Goal: Task Accomplishment & Management: Use online tool/utility

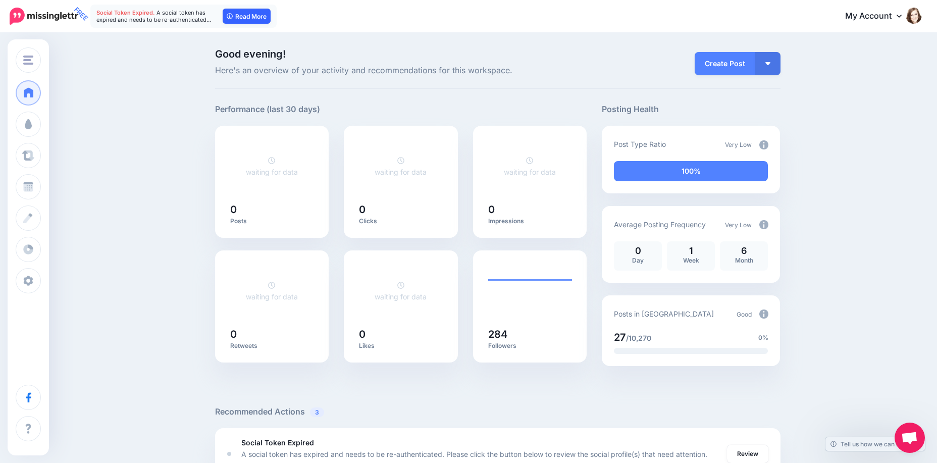
click at [260, 13] on link "Read More" at bounding box center [247, 16] width 48 height 15
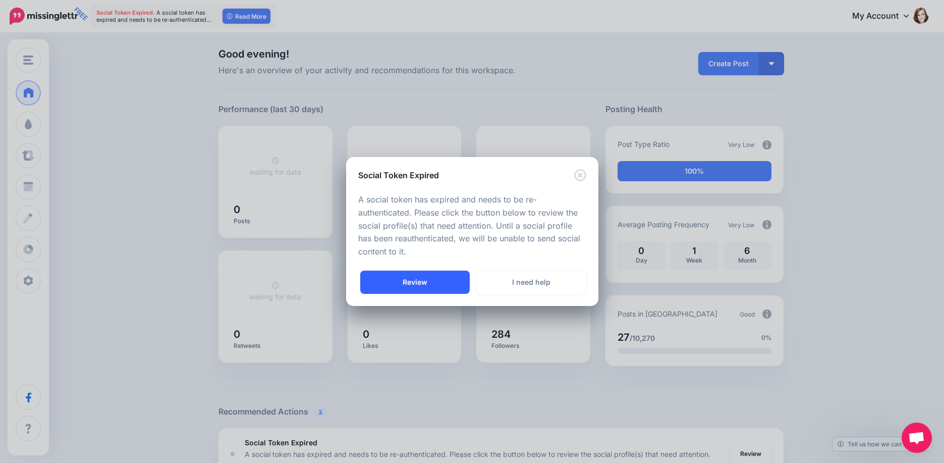
click at [427, 281] on link "Review" at bounding box center [415, 281] width 110 height 23
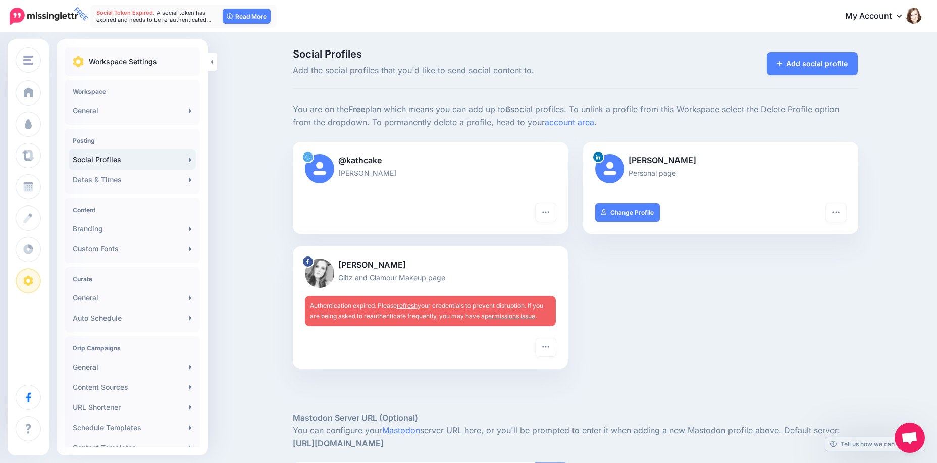
click at [408, 306] on link "refresh" at bounding box center [407, 306] width 21 height 8
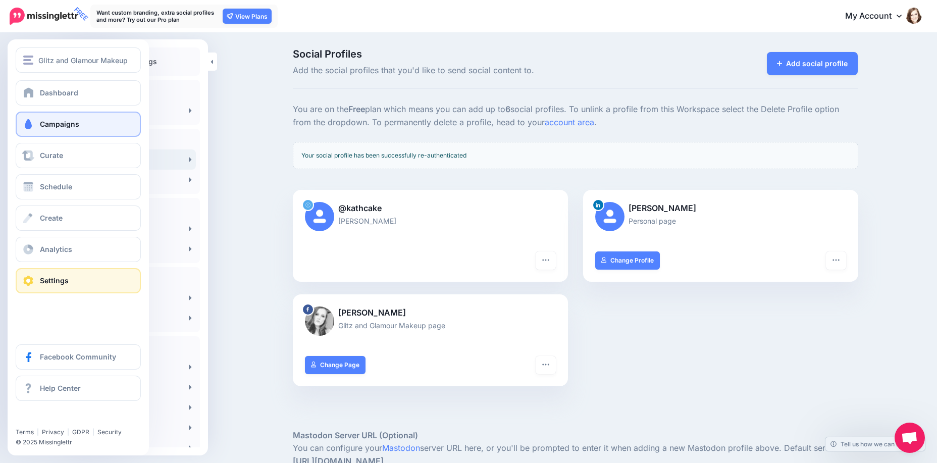
click at [70, 128] on span "Campaigns" at bounding box center [59, 124] width 39 height 9
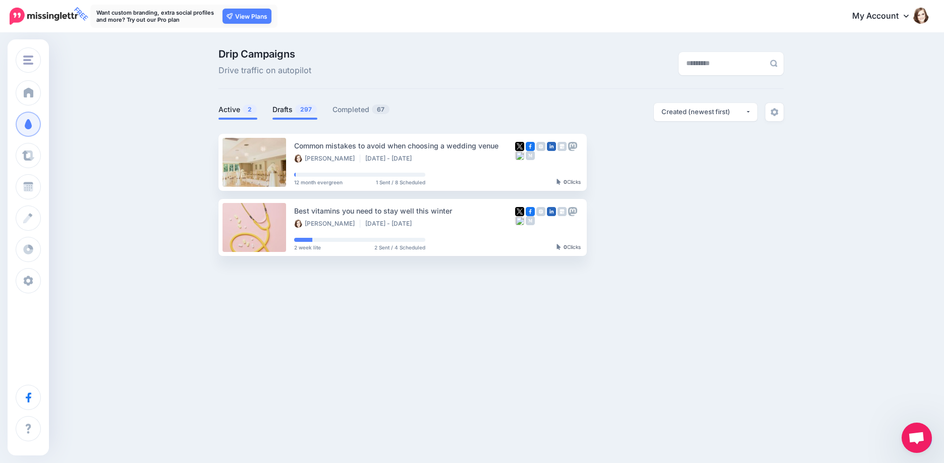
click at [299, 104] on link "Drafts 297" at bounding box center [295, 109] width 45 height 12
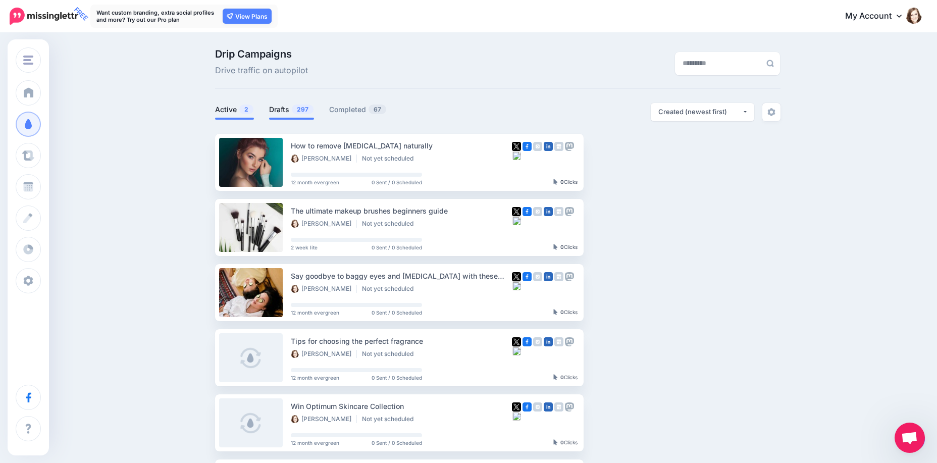
click at [226, 109] on link "Active 2" at bounding box center [234, 109] width 39 height 12
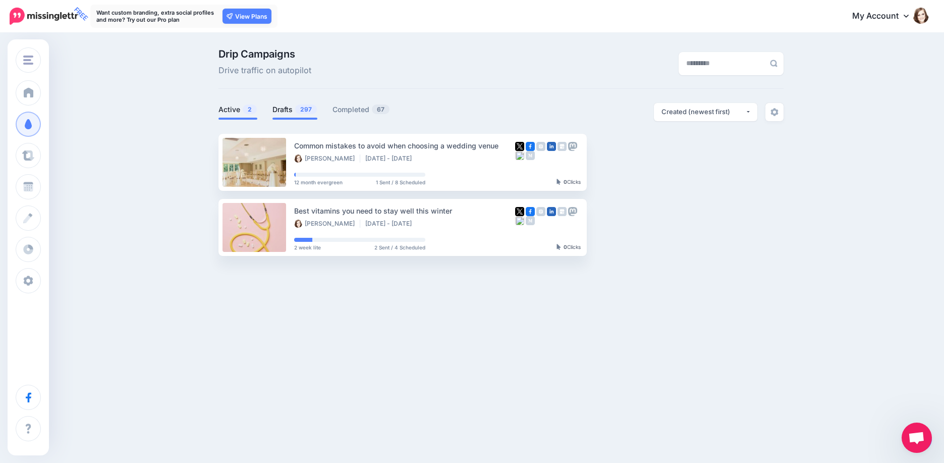
click at [279, 106] on link "Drafts 297" at bounding box center [295, 109] width 45 height 12
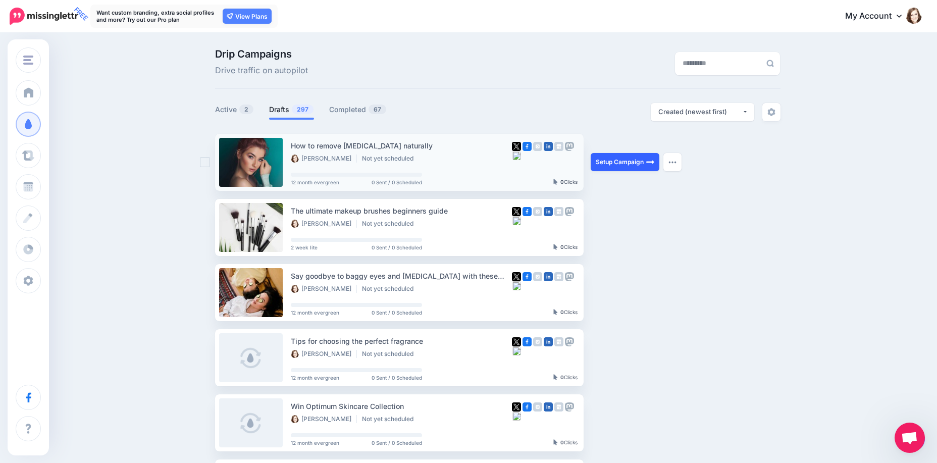
click at [613, 166] on link "Setup Campaign" at bounding box center [624, 162] width 69 height 18
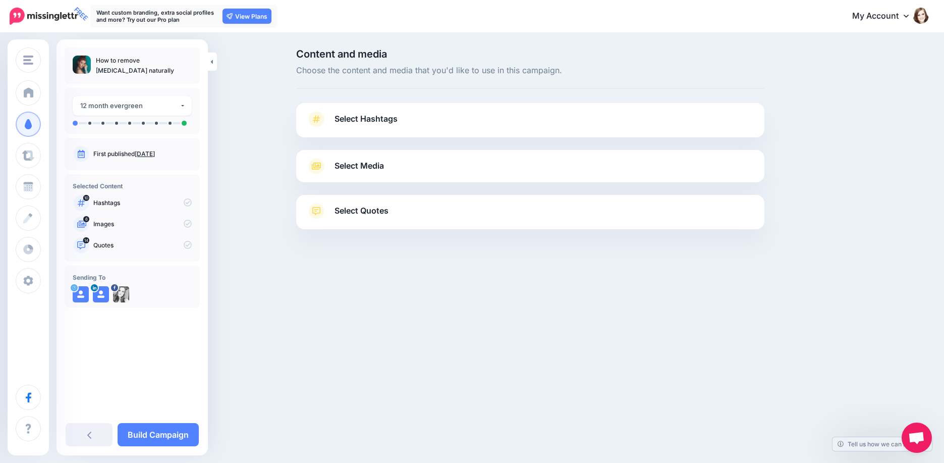
click at [424, 123] on link "Select Hashtags" at bounding box center [530, 124] width 448 height 26
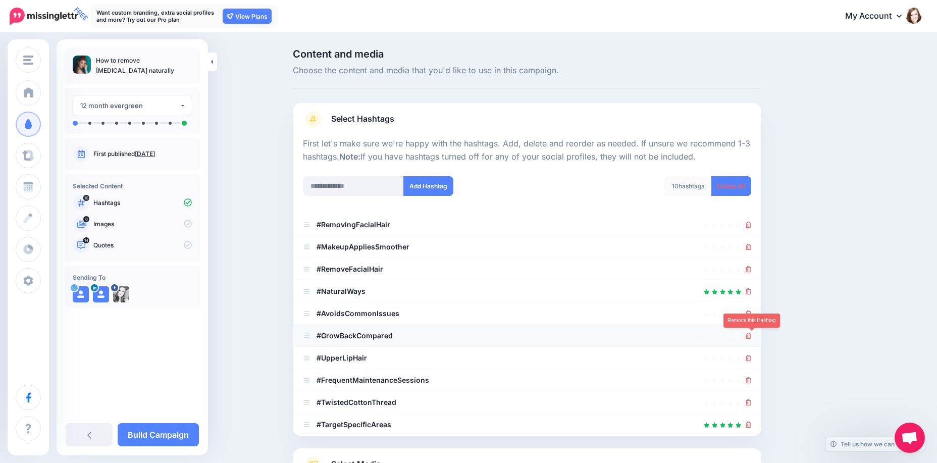
click at [751, 334] on icon at bounding box center [748, 336] width 6 height 6
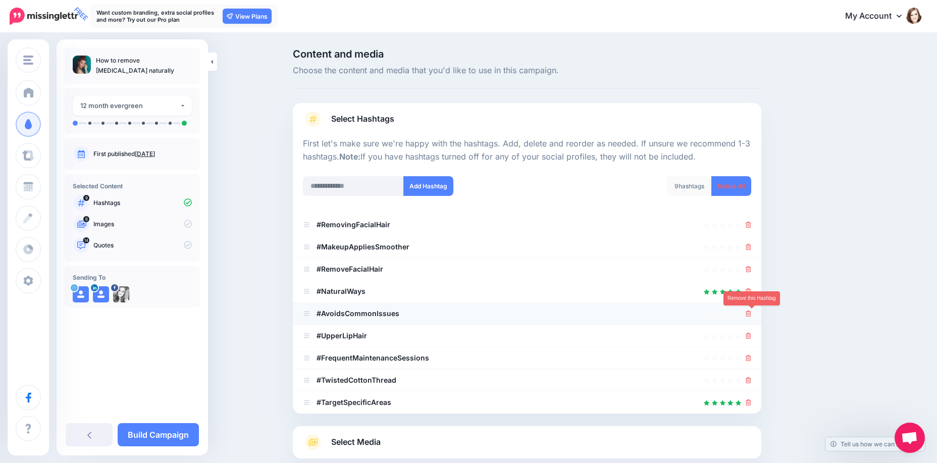
click at [751, 312] on icon at bounding box center [748, 313] width 6 height 6
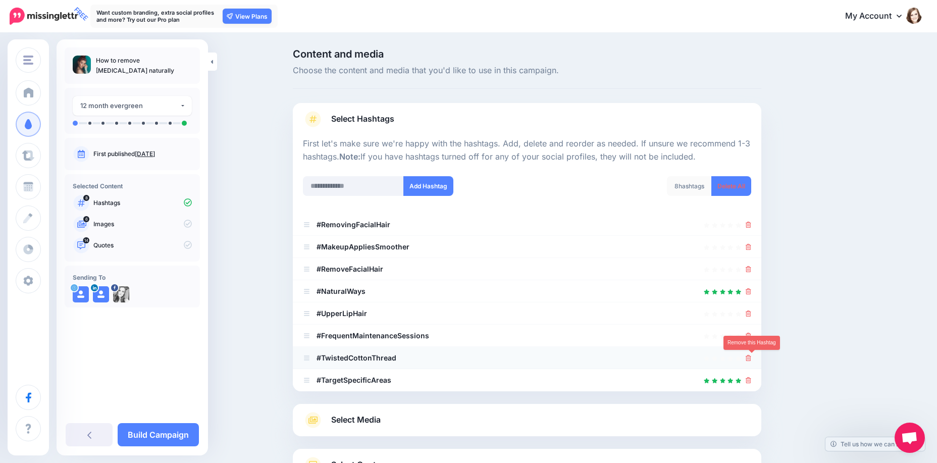
click at [751, 357] on icon at bounding box center [748, 358] width 6 height 6
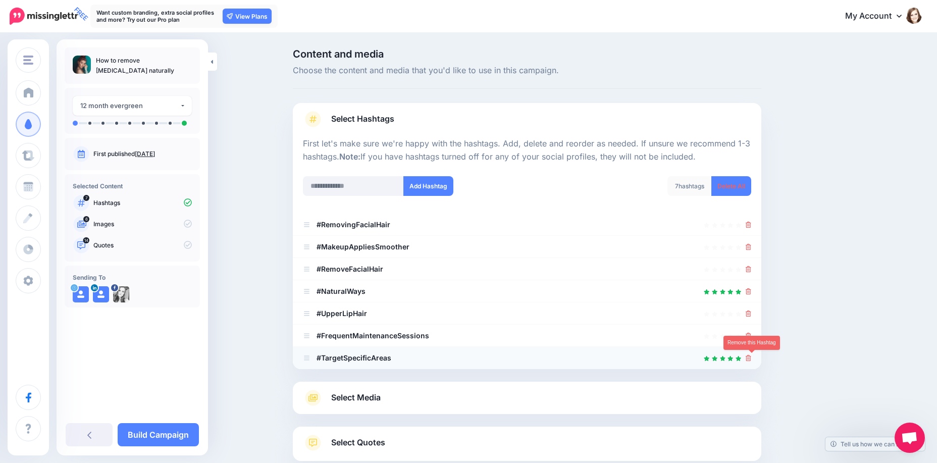
click at [750, 357] on icon at bounding box center [748, 358] width 6 height 6
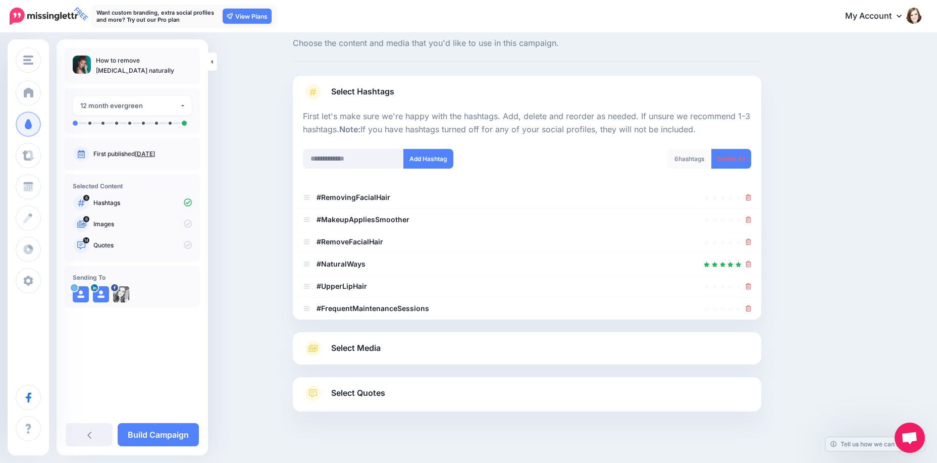
scroll to position [41, 0]
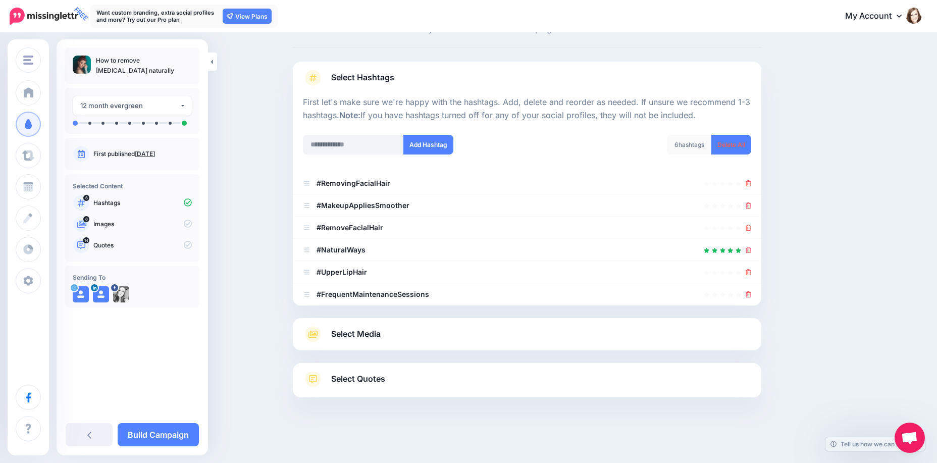
click at [398, 334] on link "Select Media" at bounding box center [527, 334] width 448 height 16
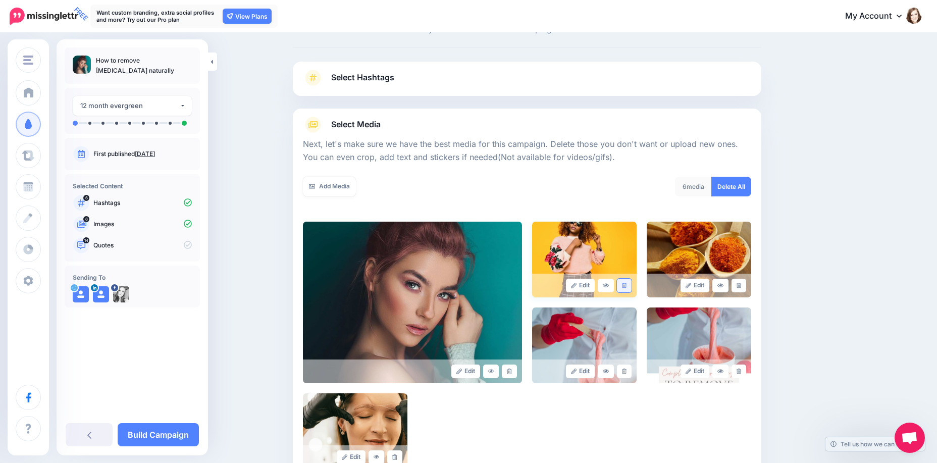
click at [626, 284] on icon at bounding box center [624, 286] width 5 height 6
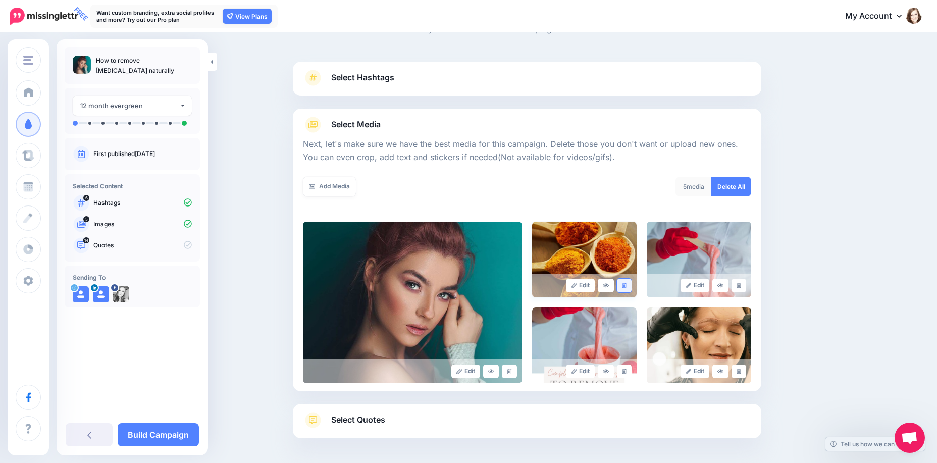
click at [626, 284] on icon at bounding box center [624, 286] width 5 height 6
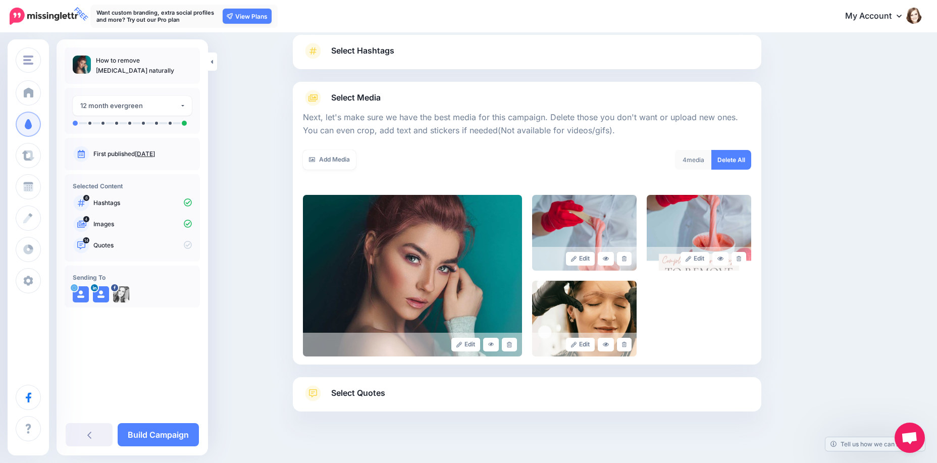
scroll to position [82, 0]
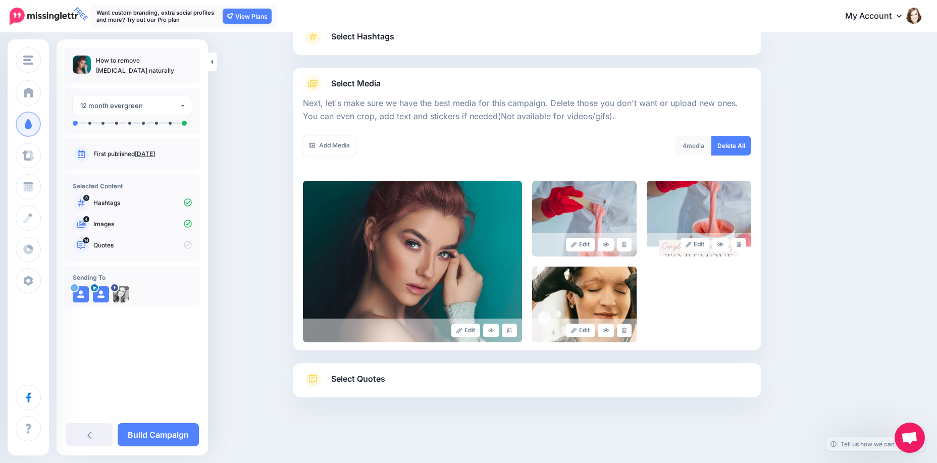
click at [450, 380] on link "Select Quotes" at bounding box center [527, 384] width 448 height 26
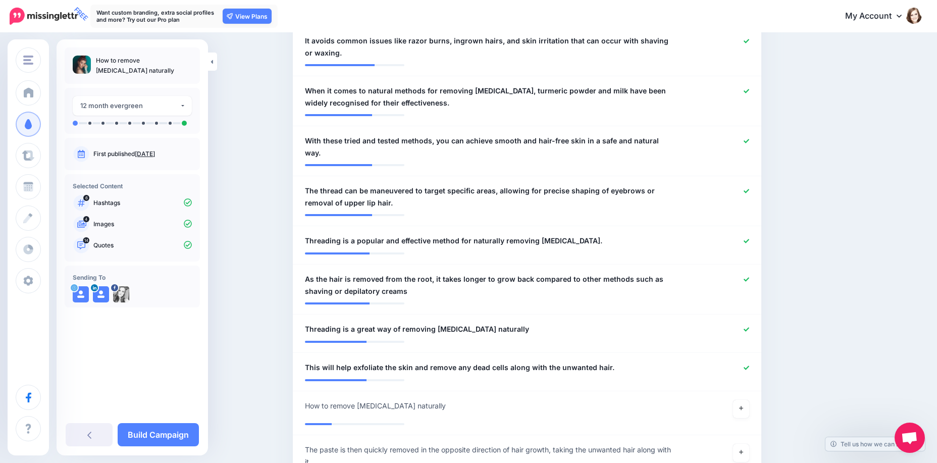
scroll to position [688, 0]
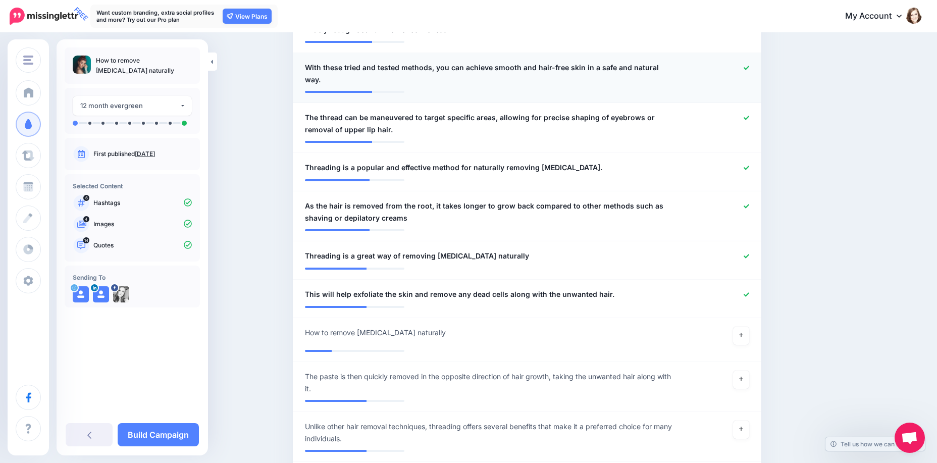
click at [402, 72] on span "With these tried and tested methods, you can achieve smooth and hair-free skin …" at bounding box center [489, 74] width 368 height 24
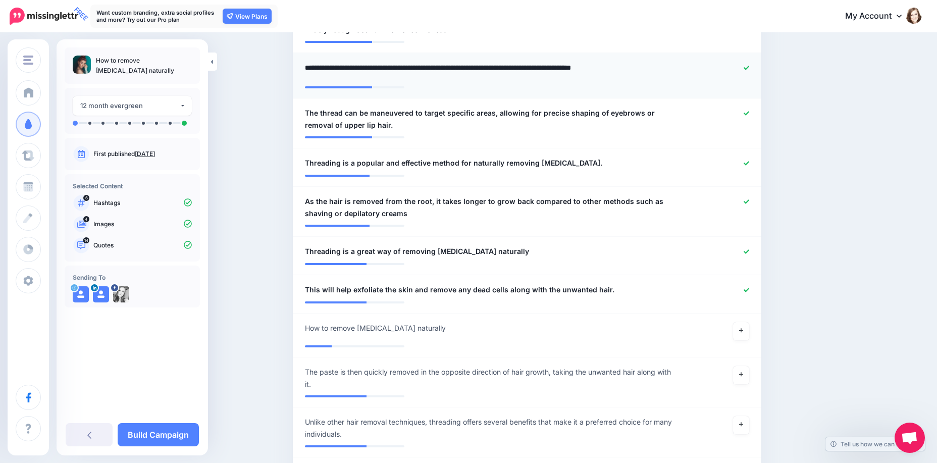
click at [406, 68] on textarea "**********" at bounding box center [489, 72] width 368 height 20
click at [749, 67] on icon at bounding box center [746, 68] width 6 height 6
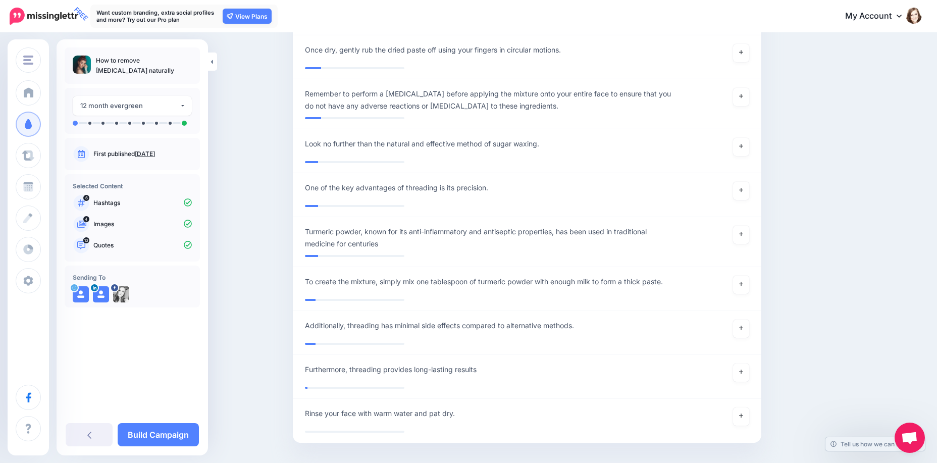
scroll to position [2031, 0]
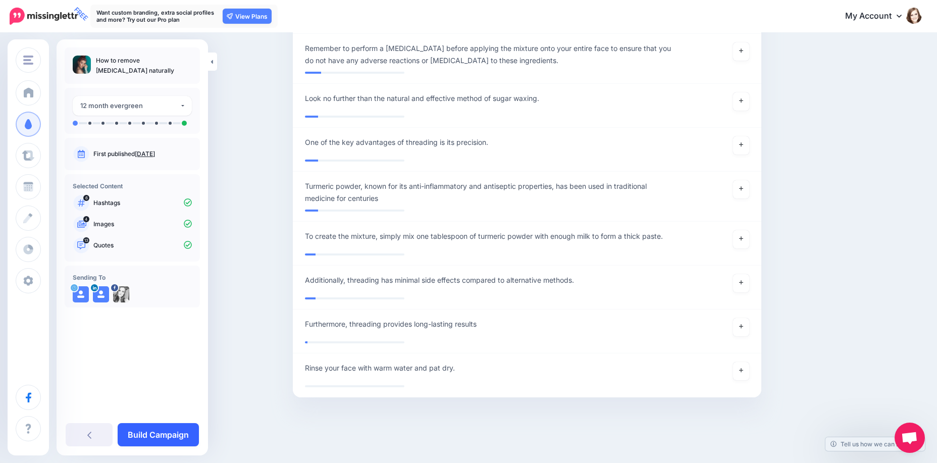
click at [156, 430] on link "Build Campaign" at bounding box center [158, 434] width 81 height 23
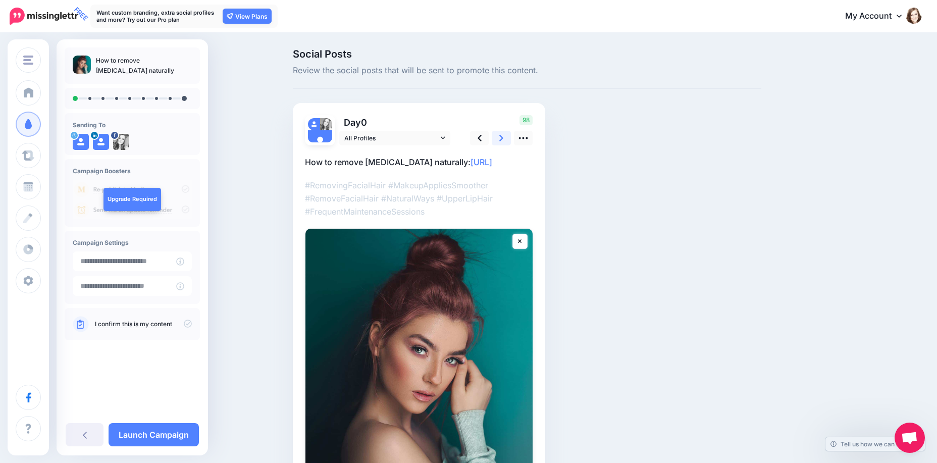
click at [507, 140] on link at bounding box center [501, 138] width 19 height 15
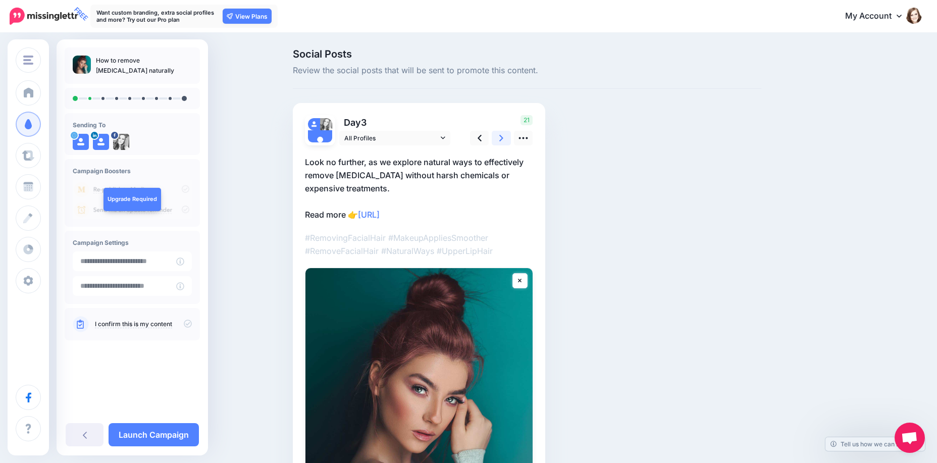
click at [507, 140] on link at bounding box center [501, 138] width 19 height 15
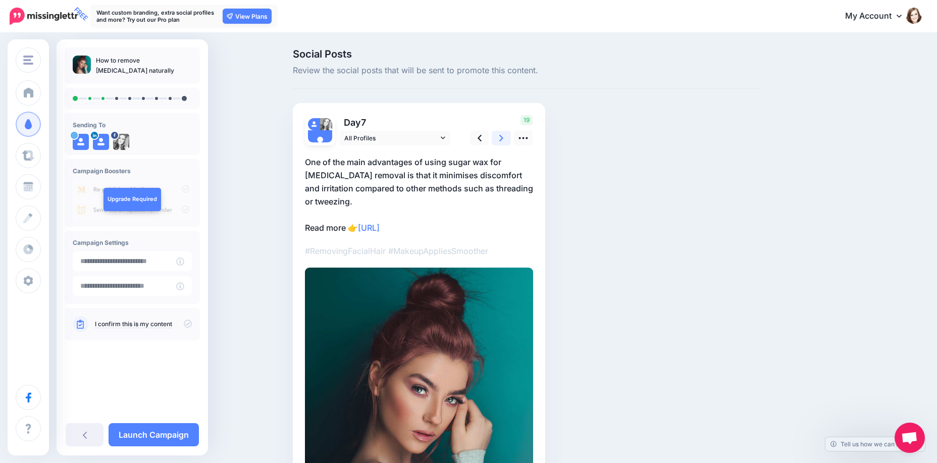
click at [507, 140] on link at bounding box center [501, 138] width 19 height 15
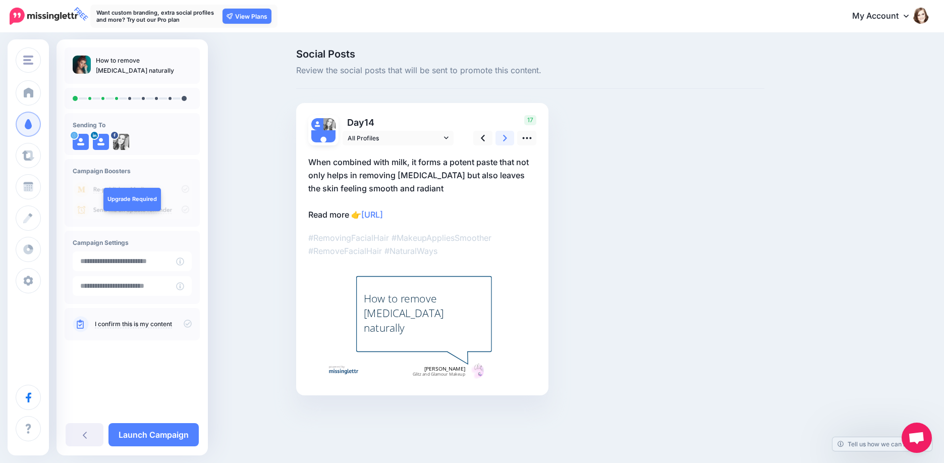
click at [507, 140] on link at bounding box center [505, 138] width 19 height 15
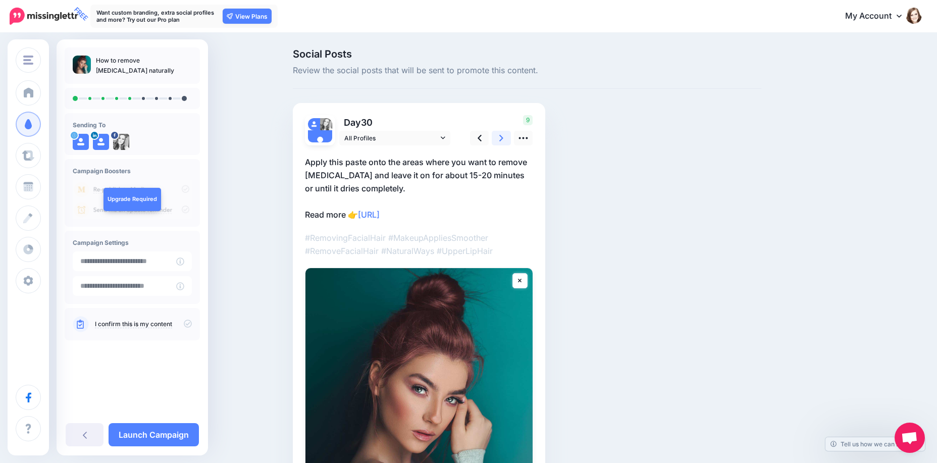
click at [507, 140] on link at bounding box center [501, 138] width 19 height 15
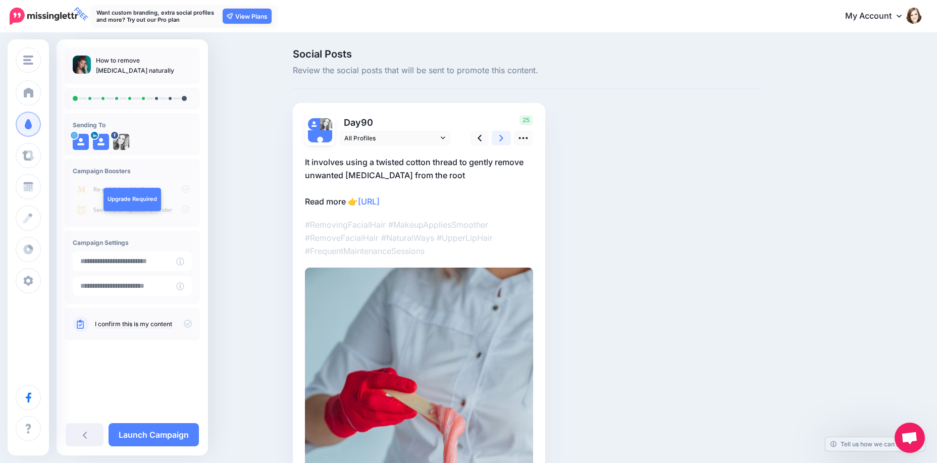
click at [507, 140] on link at bounding box center [501, 138] width 19 height 15
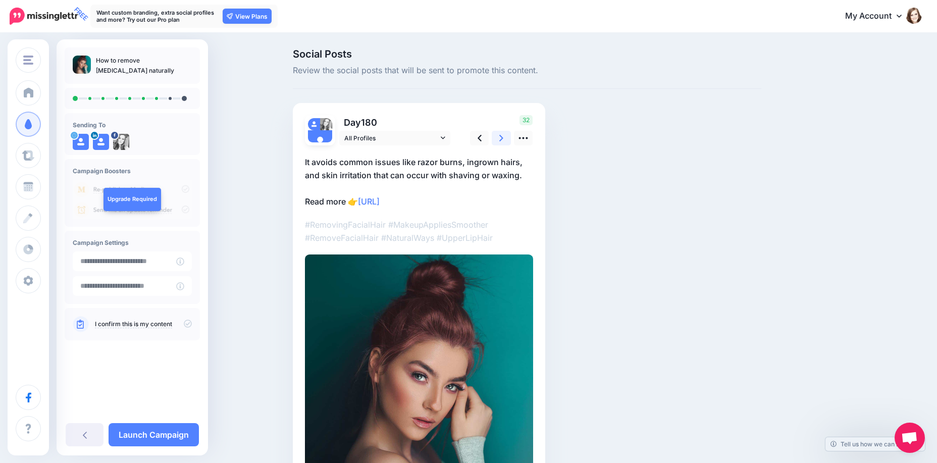
click at [507, 140] on link at bounding box center [501, 138] width 19 height 15
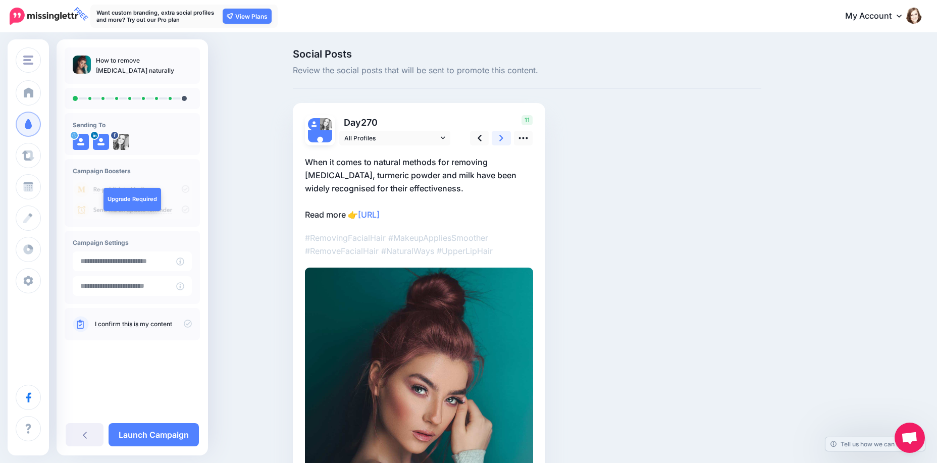
click at [507, 140] on link at bounding box center [501, 138] width 19 height 15
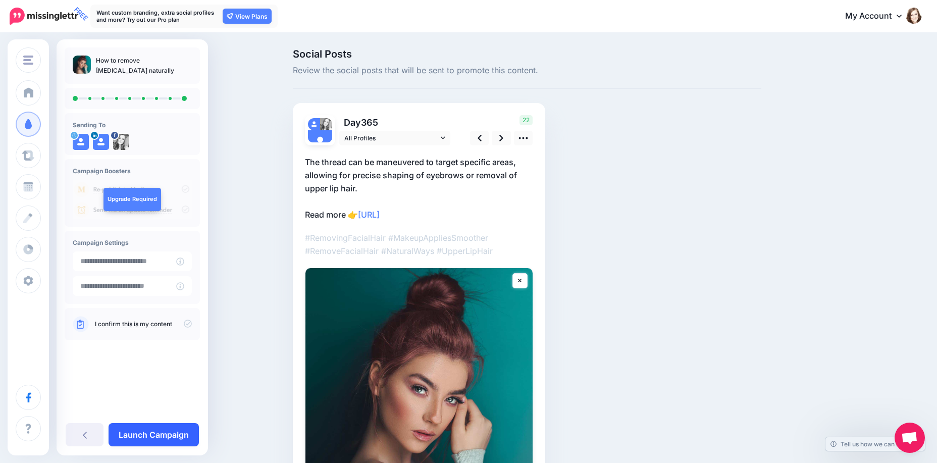
click at [136, 435] on link "Launch Campaign" at bounding box center [153, 434] width 90 height 23
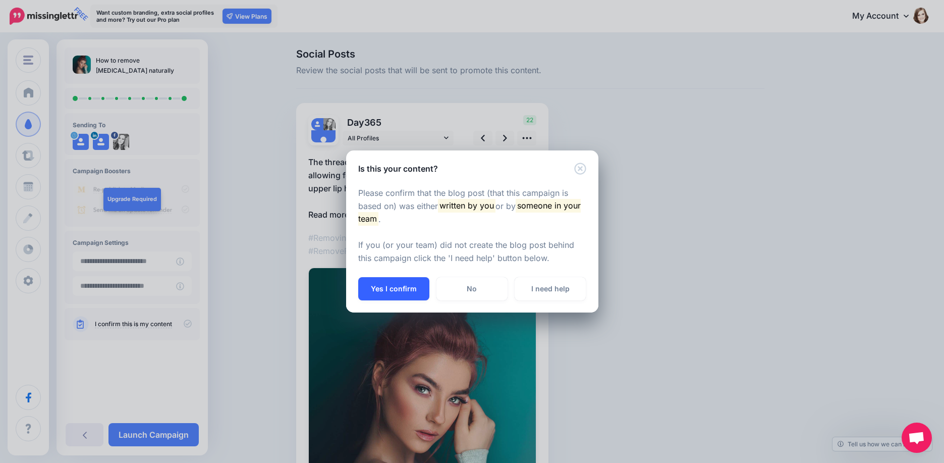
click at [385, 291] on button "Yes I confirm" at bounding box center [393, 288] width 71 height 23
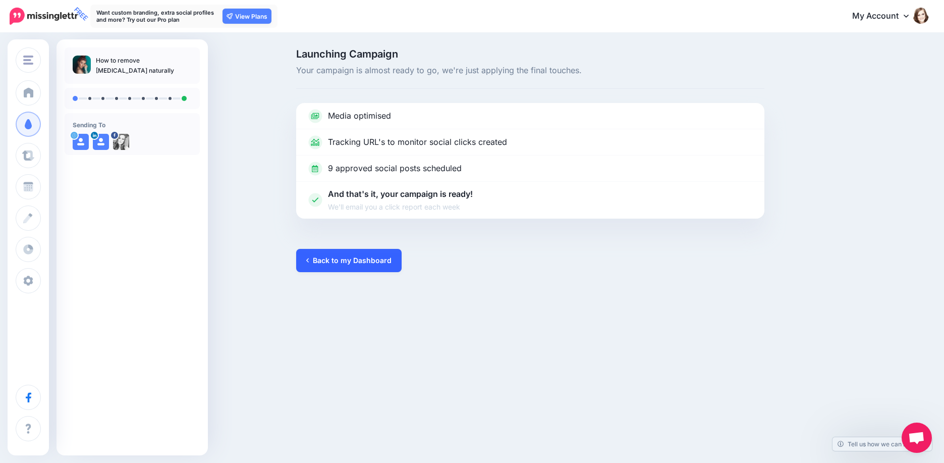
click at [336, 265] on link "Back to my Dashboard" at bounding box center [348, 260] width 105 height 23
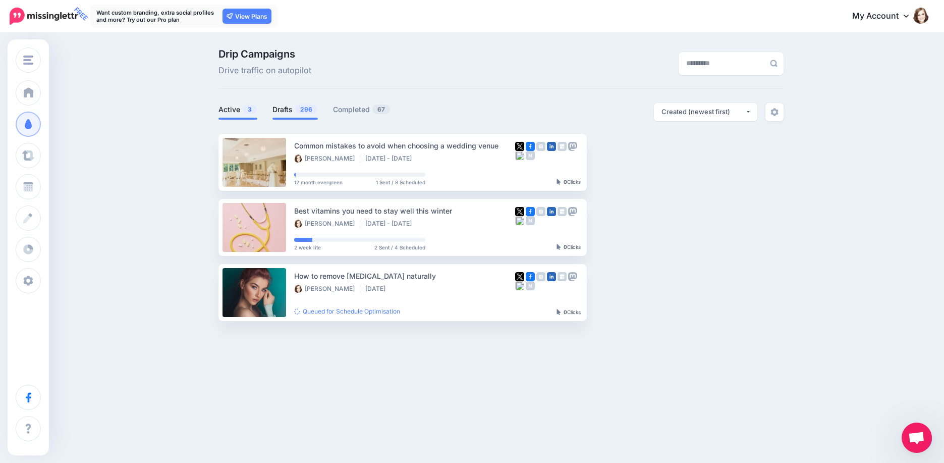
click at [290, 108] on link "Drafts 296" at bounding box center [295, 109] width 45 height 12
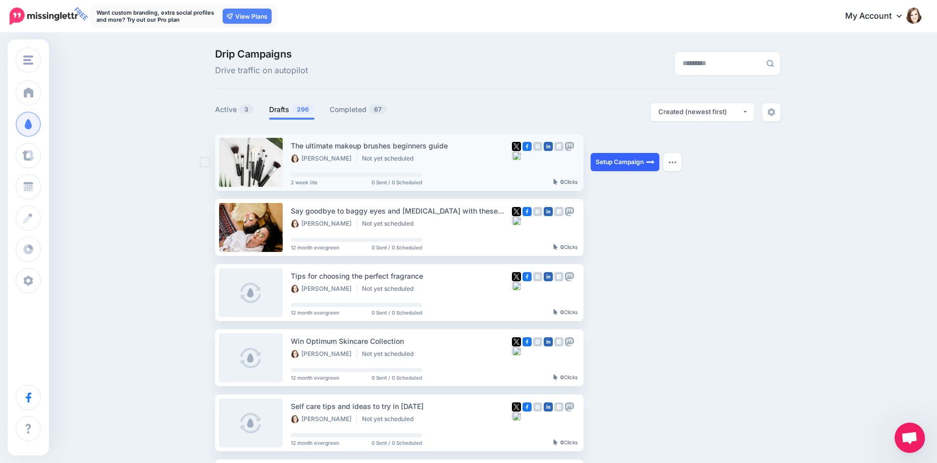
click at [609, 161] on link "Setup Campaign" at bounding box center [624, 162] width 69 height 18
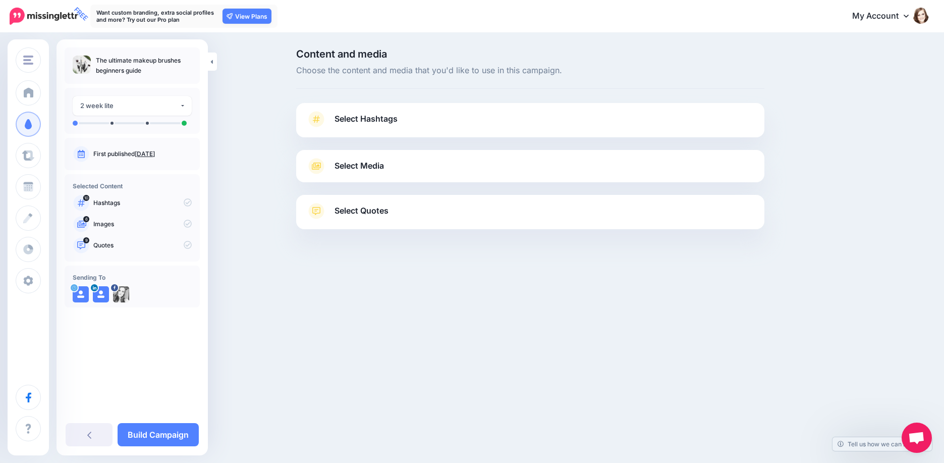
click at [526, 125] on link "Select Hashtags" at bounding box center [530, 124] width 448 height 26
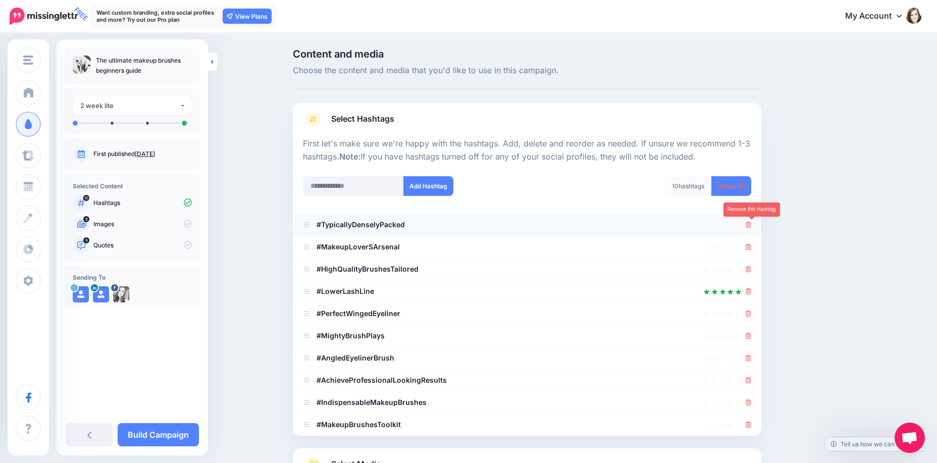
click at [751, 224] on icon at bounding box center [748, 225] width 6 height 6
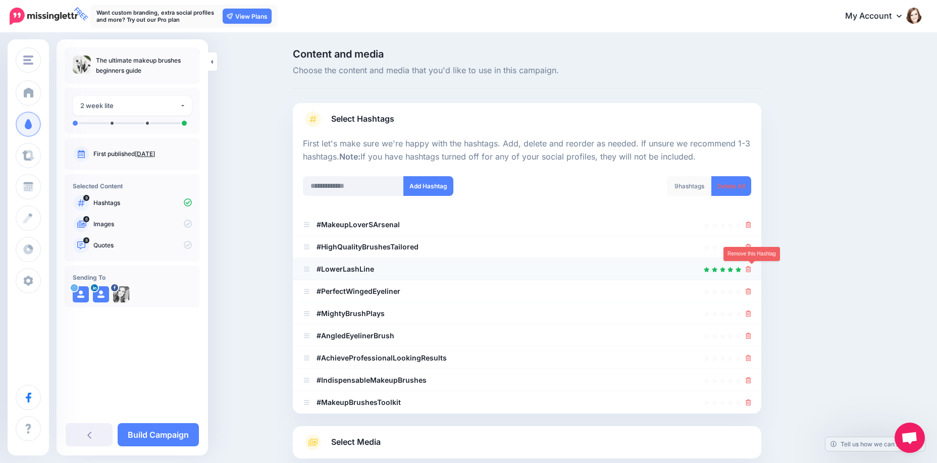
click at [751, 271] on icon at bounding box center [748, 269] width 6 height 6
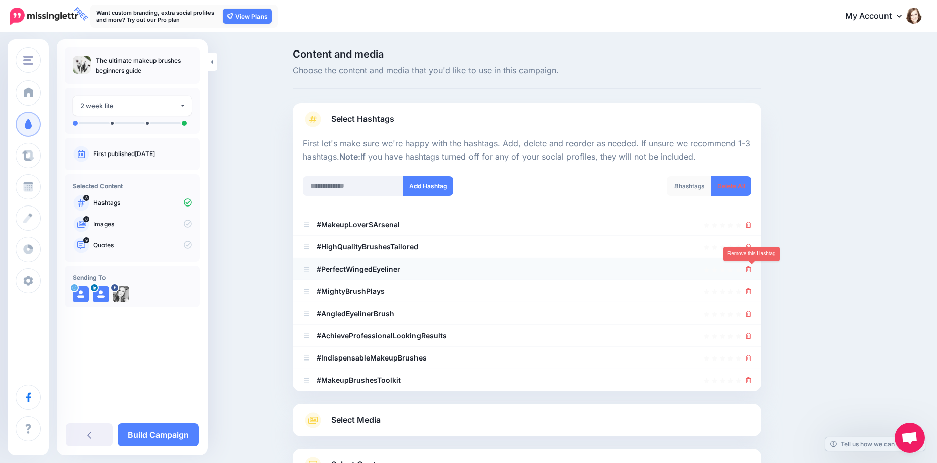
click at [750, 269] on icon at bounding box center [748, 269] width 6 height 6
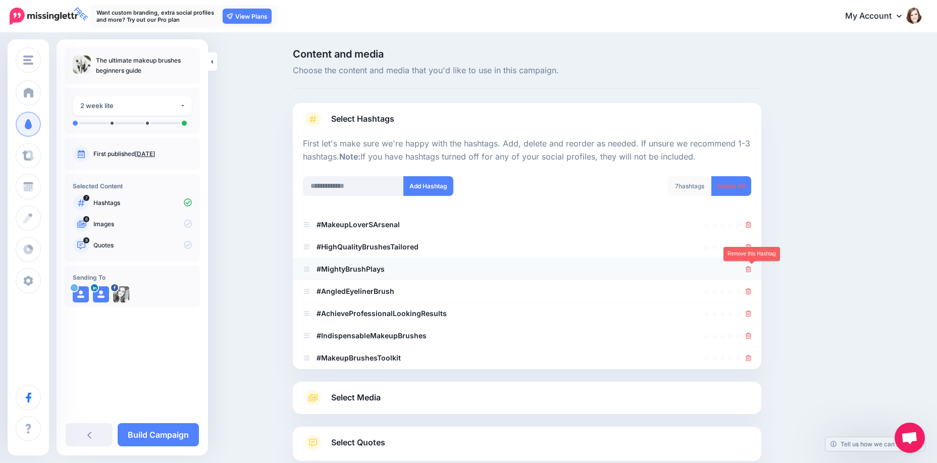
click at [751, 270] on icon at bounding box center [748, 269] width 6 height 6
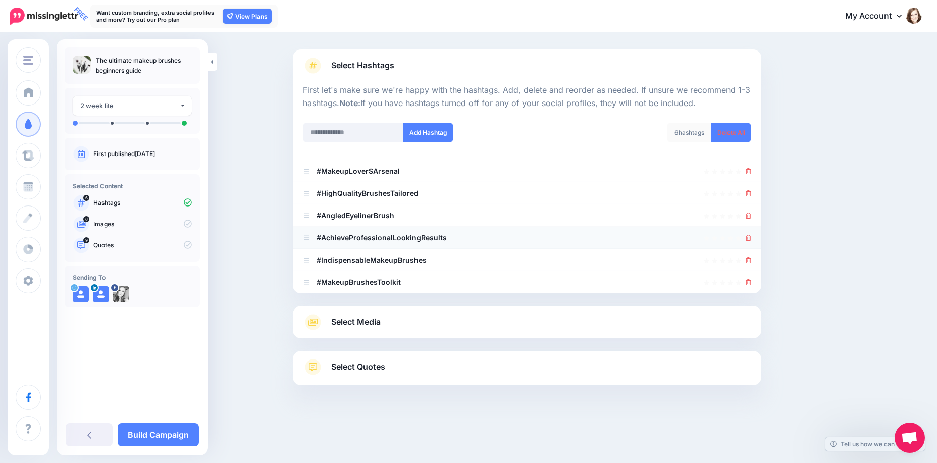
scroll to position [56, 0]
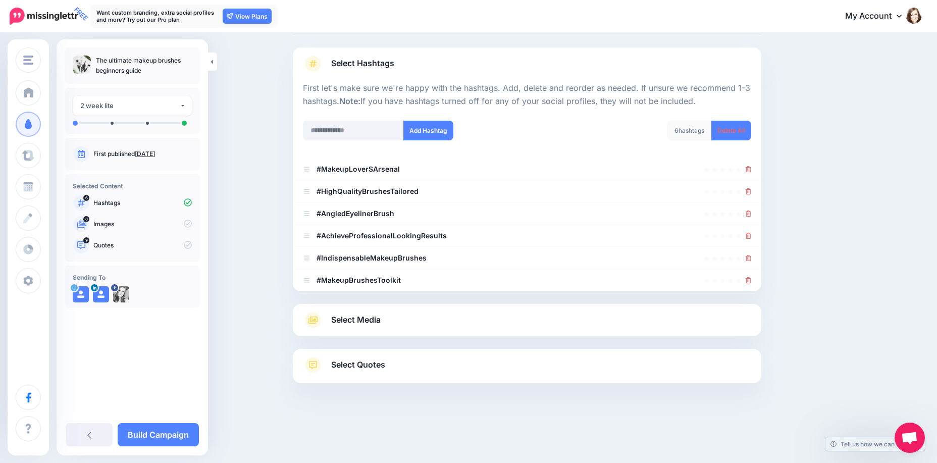
click at [431, 312] on link "Select Media" at bounding box center [527, 320] width 448 height 16
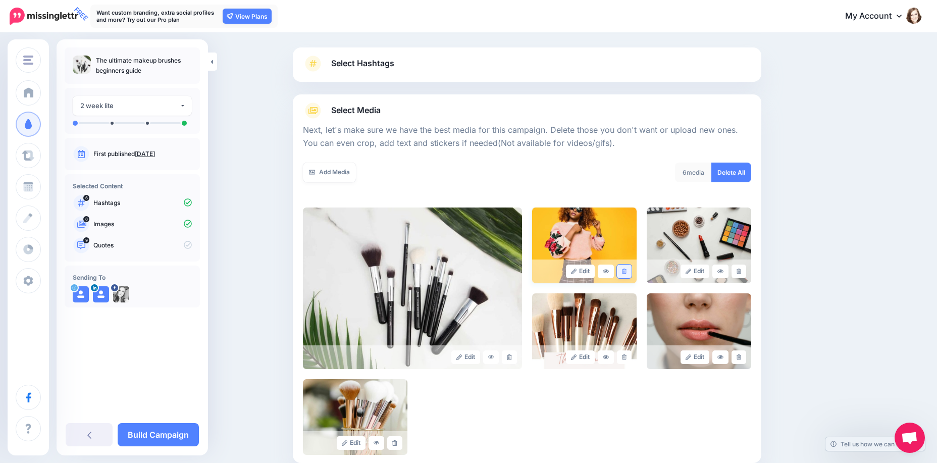
click at [626, 271] on icon at bounding box center [624, 271] width 5 height 6
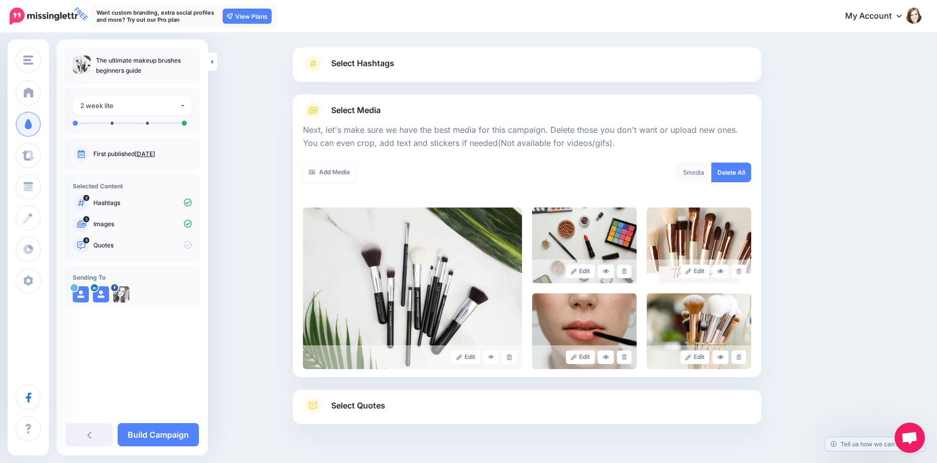
click at [626, 271] on icon at bounding box center [624, 271] width 5 height 6
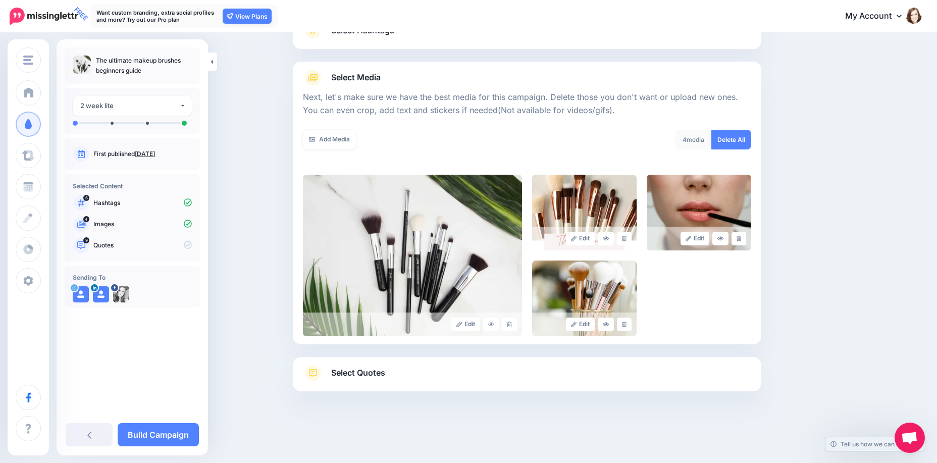
scroll to position [96, 0]
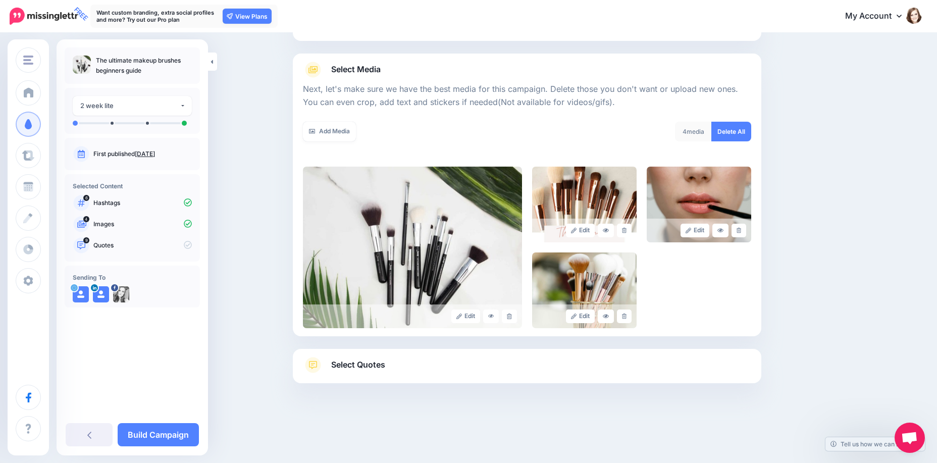
click at [342, 362] on span "Select Quotes" at bounding box center [358, 365] width 54 height 14
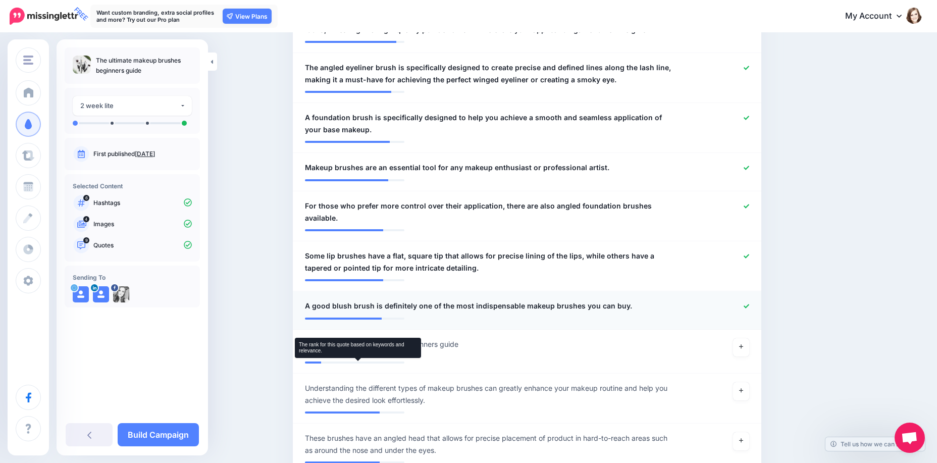
scroll to position [601, 0]
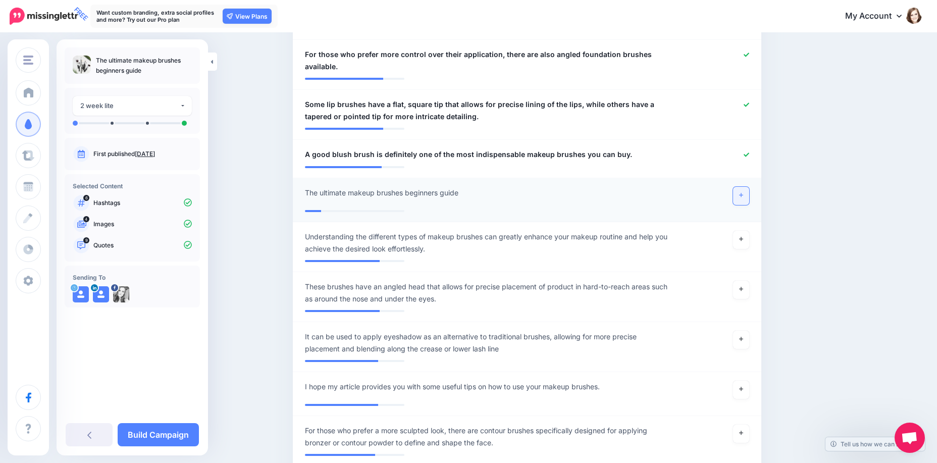
click at [749, 193] on link at bounding box center [741, 196] width 16 height 18
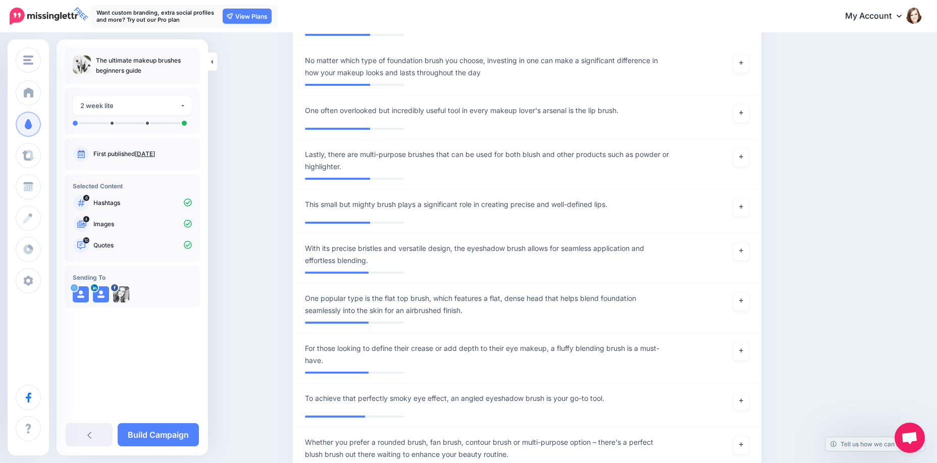
scroll to position [1156, 0]
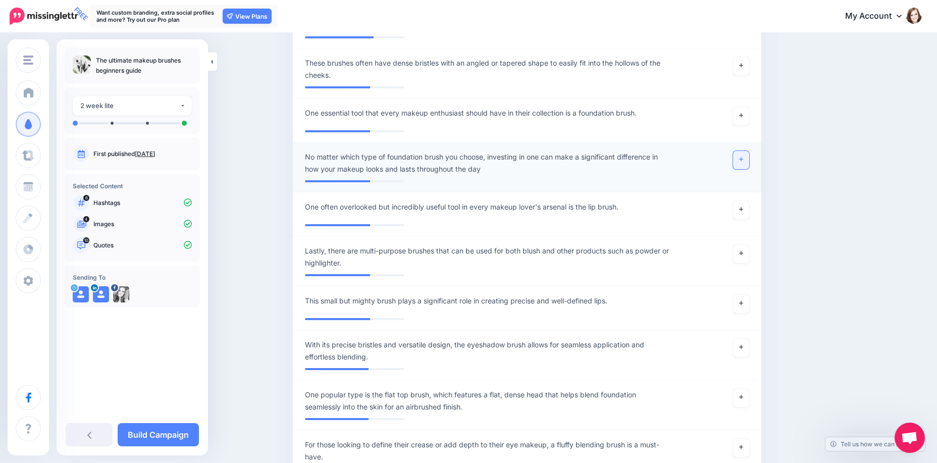
click at [743, 167] on link at bounding box center [741, 160] width 16 height 18
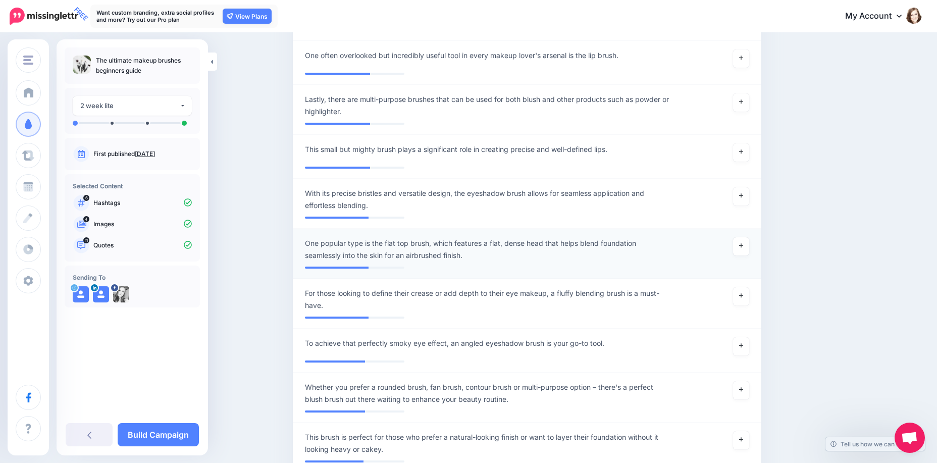
scroll to position [1459, 0]
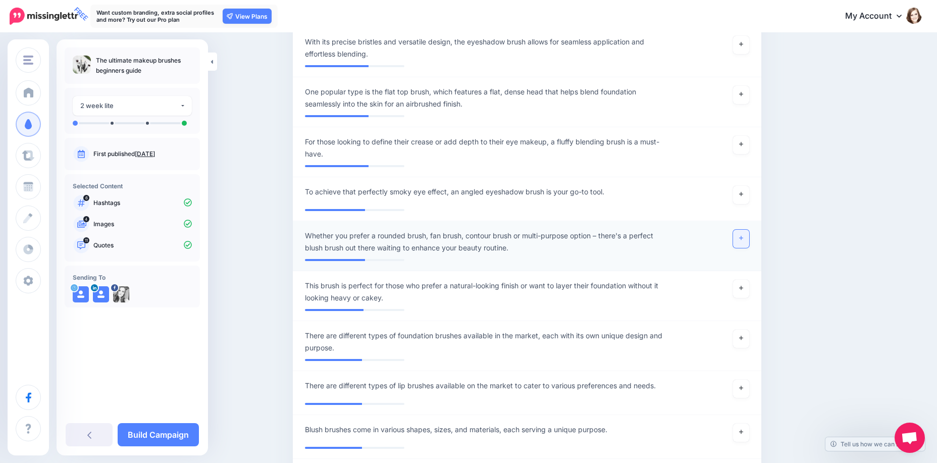
click at [742, 243] on link at bounding box center [741, 239] width 16 height 18
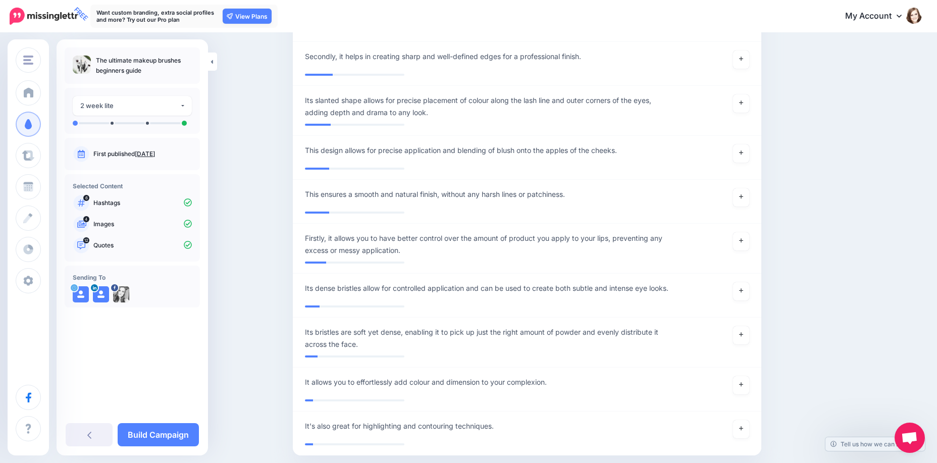
scroll to position [3106, 0]
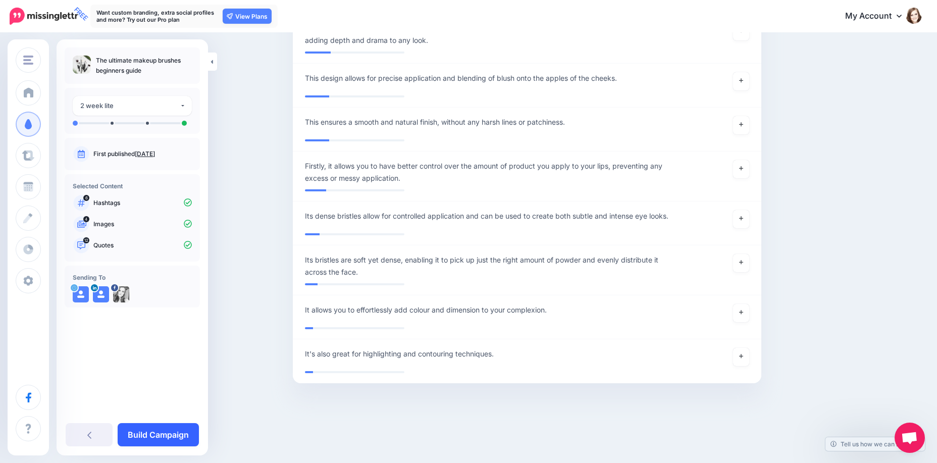
click at [142, 436] on link "Build Campaign" at bounding box center [158, 434] width 81 height 23
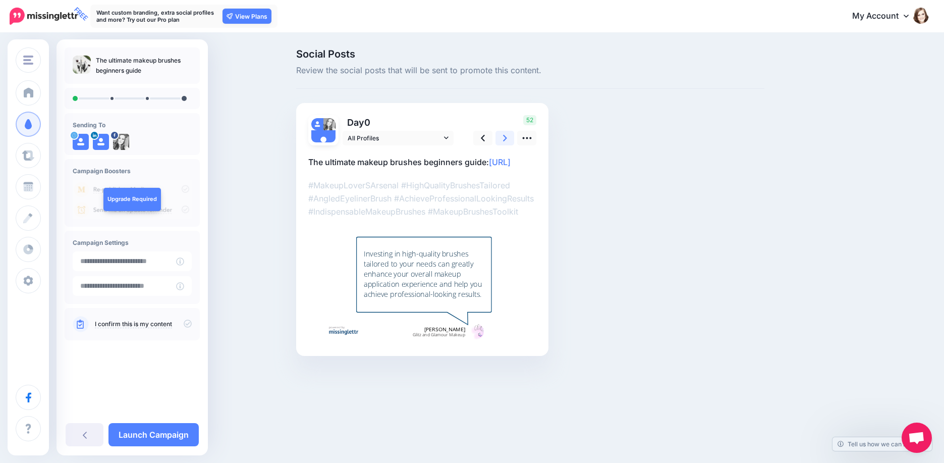
click at [501, 139] on link at bounding box center [505, 138] width 19 height 15
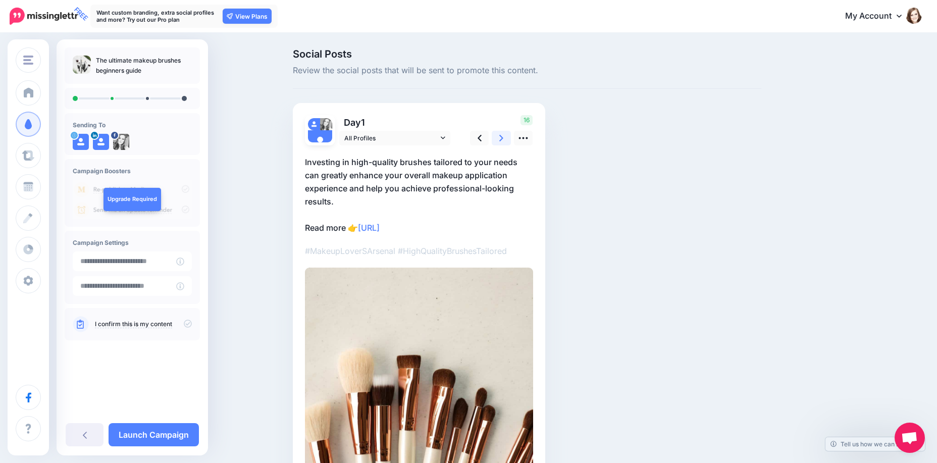
click at [501, 139] on link at bounding box center [501, 138] width 19 height 15
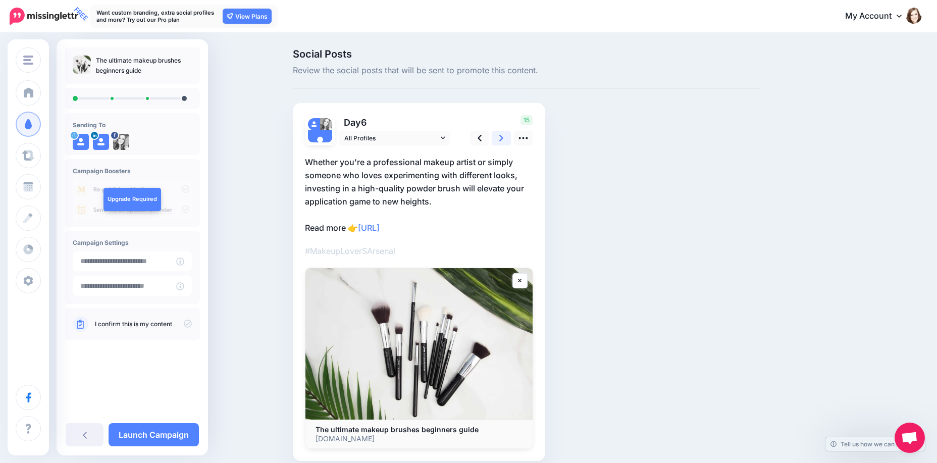
click at [501, 139] on link at bounding box center [501, 138] width 19 height 15
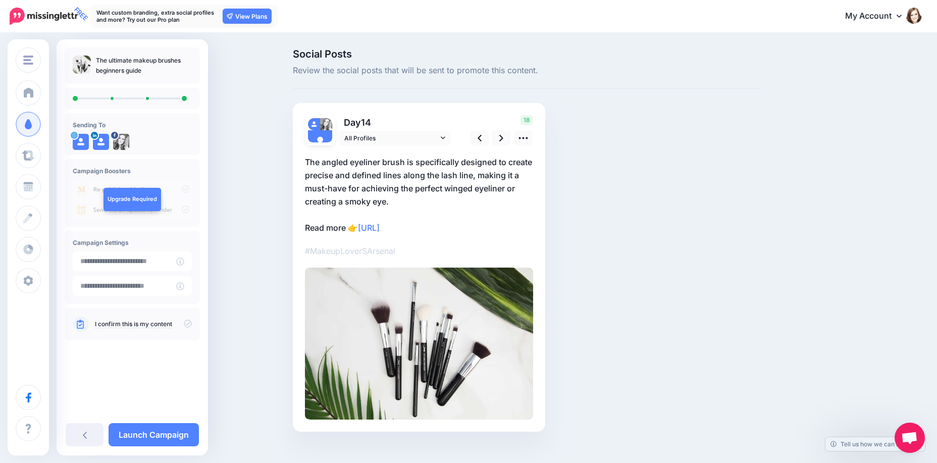
click at [442, 341] on img at bounding box center [419, 343] width 228 height 152
click at [440, 337] on img at bounding box center [419, 343] width 228 height 152
click at [315, 311] on img at bounding box center [419, 343] width 228 height 152
click at [348, 324] on img at bounding box center [419, 343] width 228 height 152
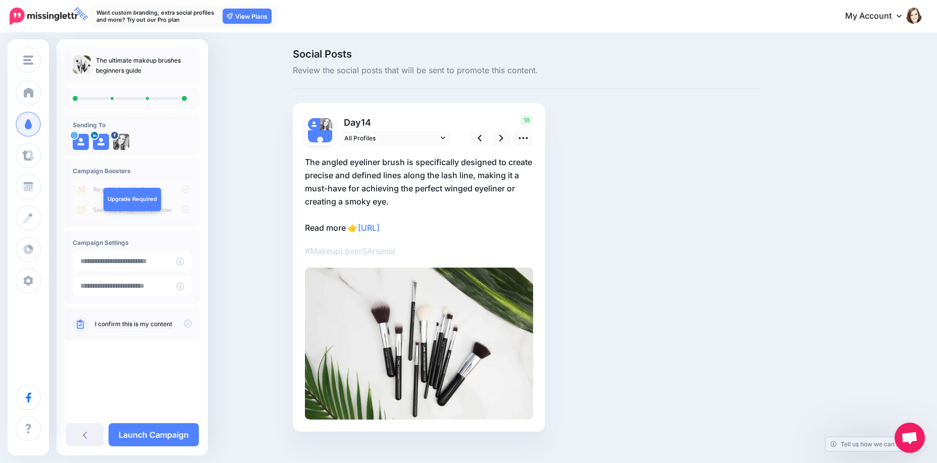
click at [348, 324] on img at bounding box center [419, 343] width 228 height 152
click at [527, 136] on icon at bounding box center [523, 138] width 11 height 11
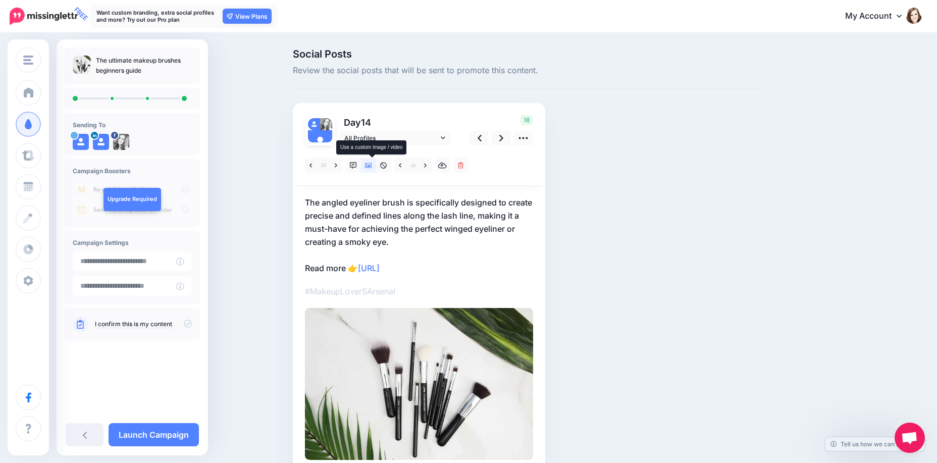
click at [376, 164] on link at bounding box center [368, 165] width 15 height 15
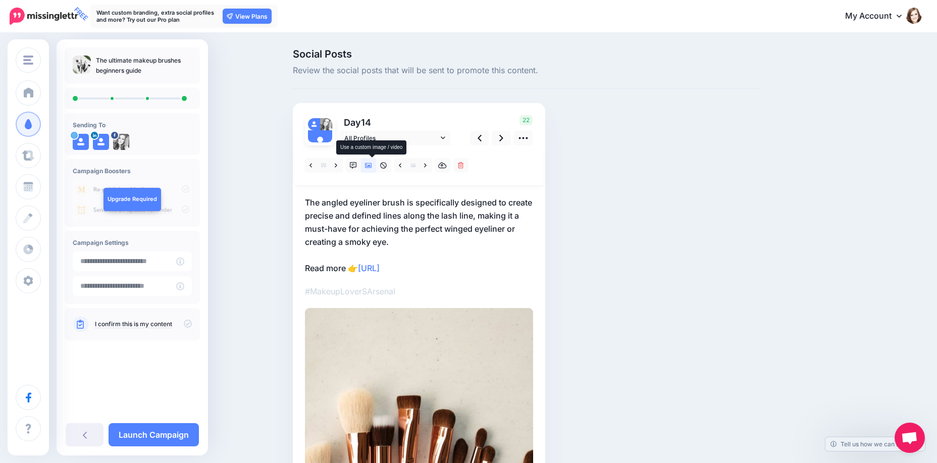
click at [372, 169] on icon at bounding box center [368, 165] width 7 height 7
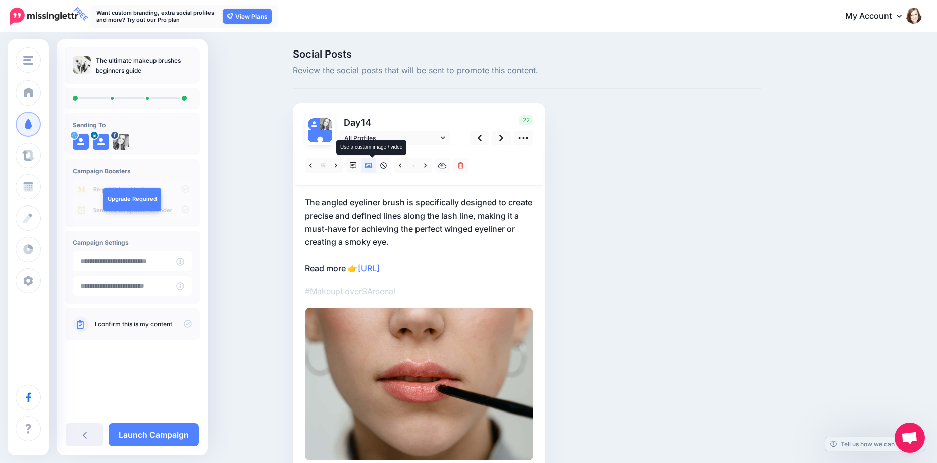
click at [372, 169] on icon at bounding box center [368, 165] width 7 height 7
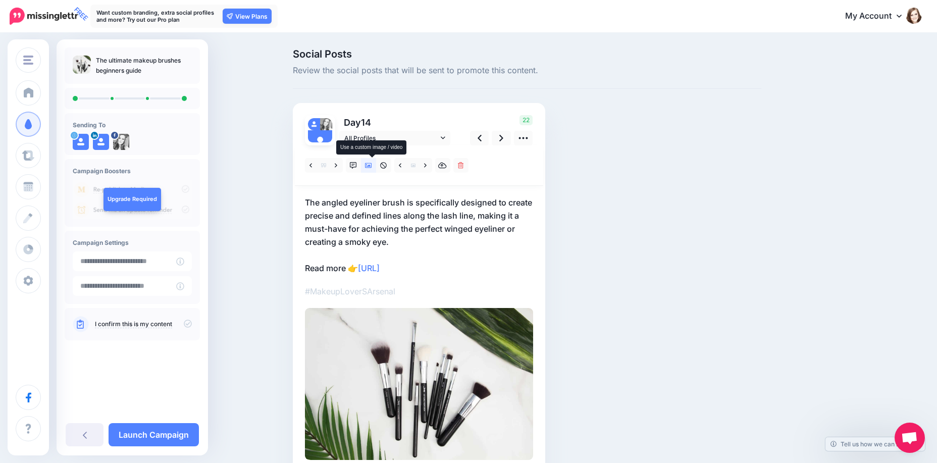
click at [372, 169] on icon at bounding box center [368, 165] width 7 height 7
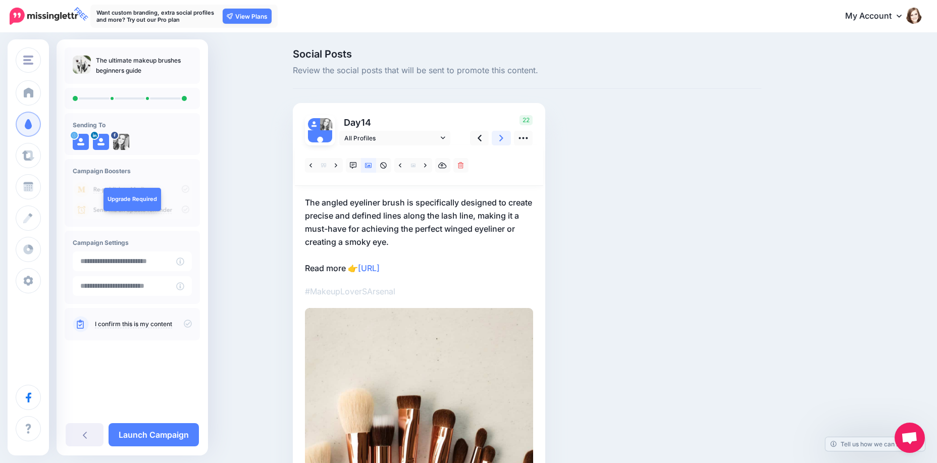
click at [503, 141] on icon at bounding box center [501, 138] width 4 height 11
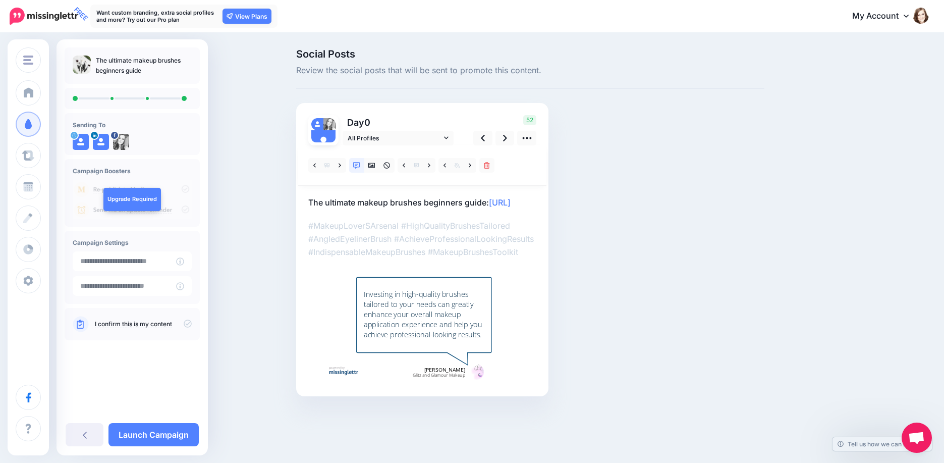
click at [184, 321] on icon at bounding box center [188, 323] width 8 height 8
click at [163, 438] on link "Launch Campaign" at bounding box center [153, 434] width 90 height 23
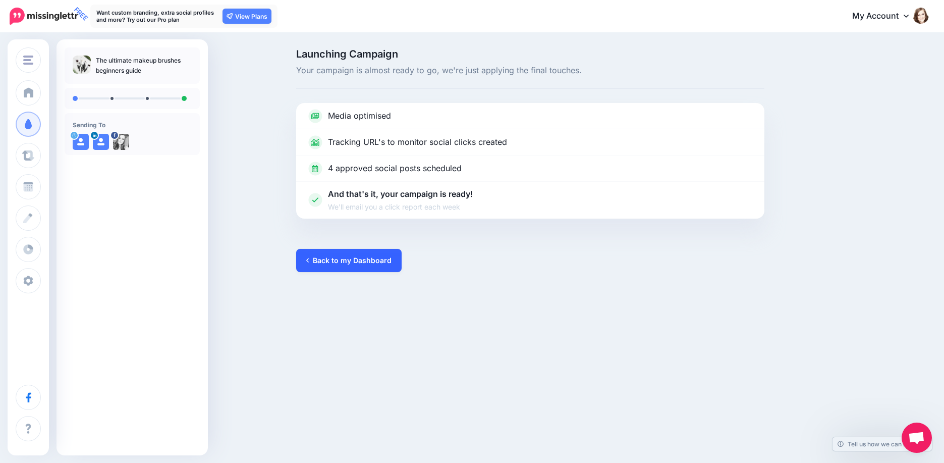
click at [354, 262] on link "Back to my Dashboard" at bounding box center [348, 260] width 105 height 23
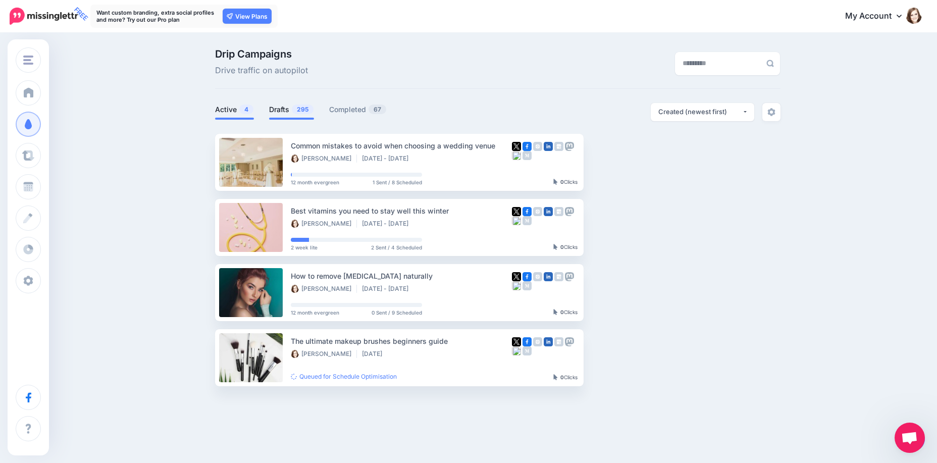
click at [282, 109] on link "Drafts 295" at bounding box center [291, 109] width 45 height 12
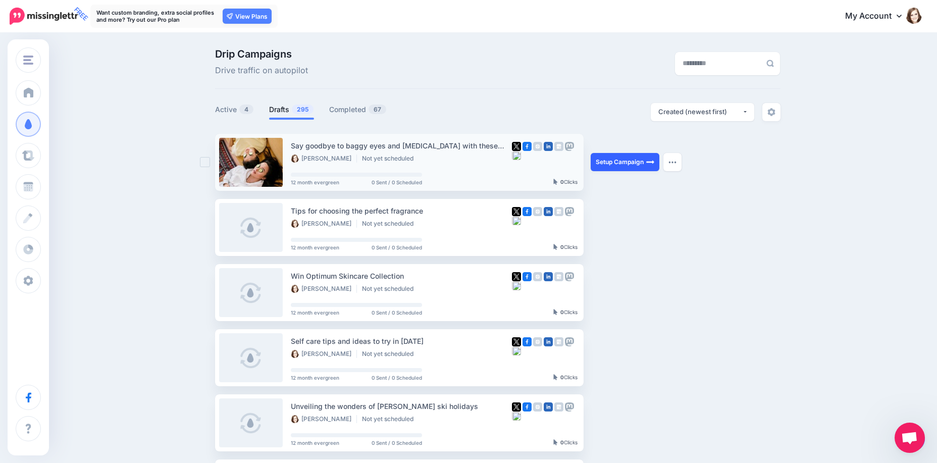
click at [634, 169] on link "Setup Campaign" at bounding box center [624, 162] width 69 height 18
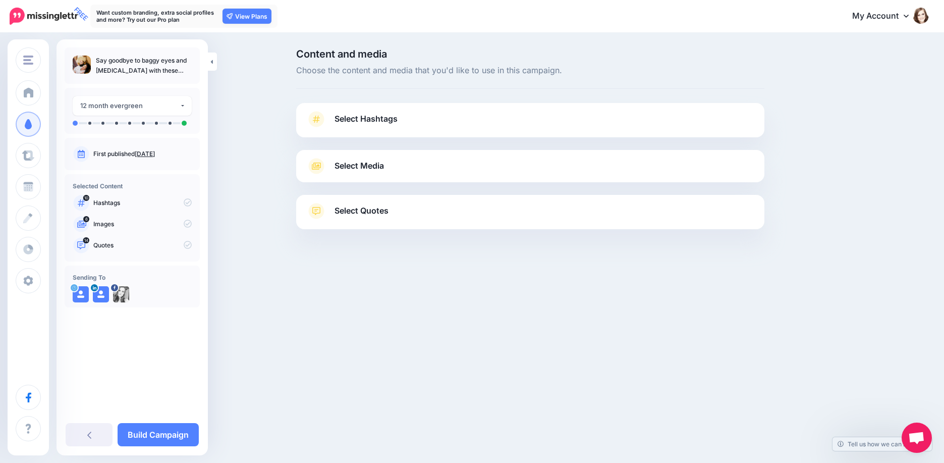
click at [450, 124] on link "Select Hashtags" at bounding box center [530, 124] width 448 height 26
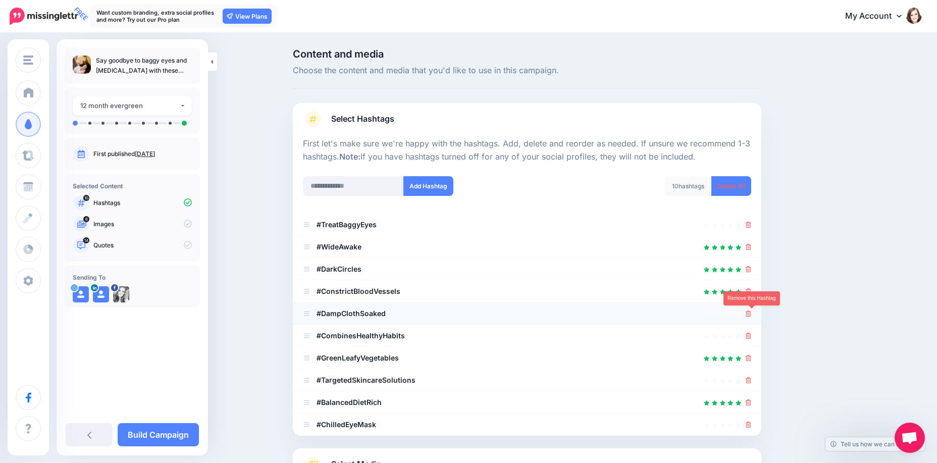
click at [751, 311] on icon at bounding box center [748, 313] width 6 height 6
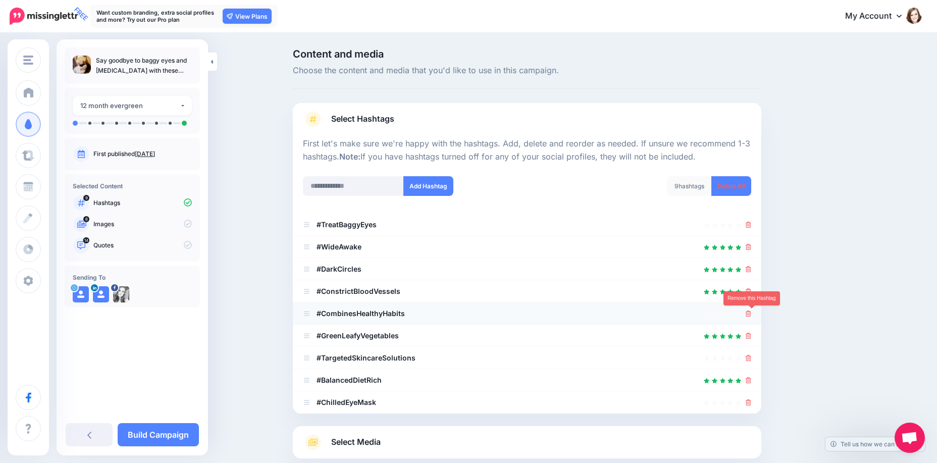
click at [751, 313] on icon at bounding box center [748, 313] width 6 height 6
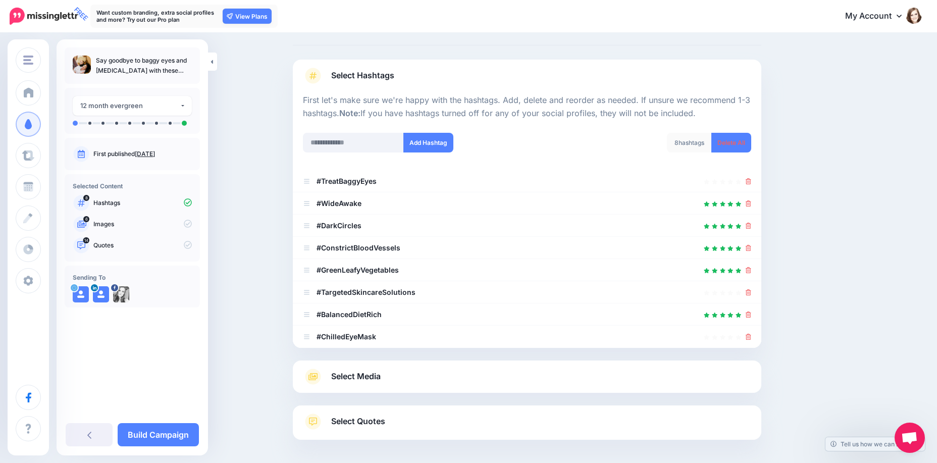
scroll to position [86, 0]
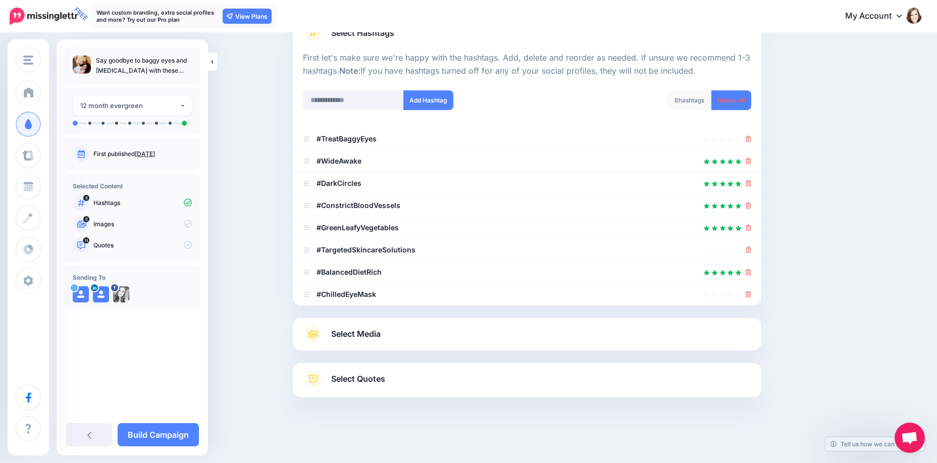
click at [388, 332] on link "Select Media" at bounding box center [527, 334] width 448 height 16
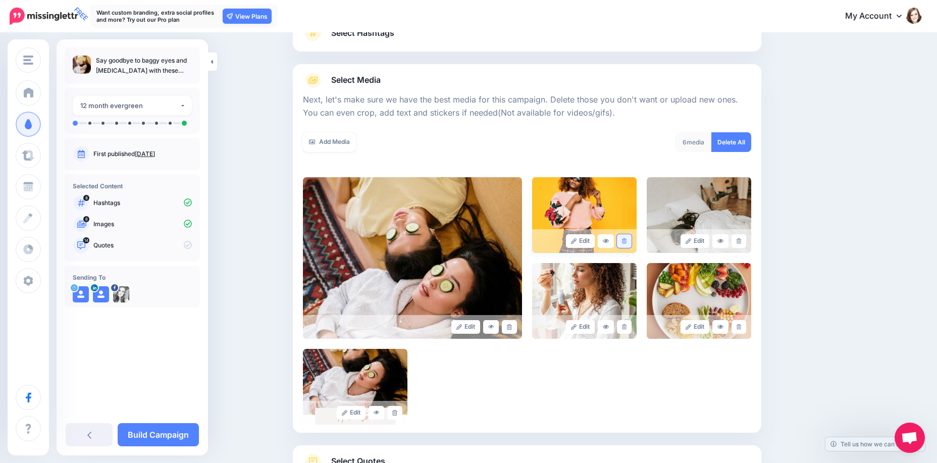
click at [626, 242] on icon at bounding box center [624, 241] width 5 height 6
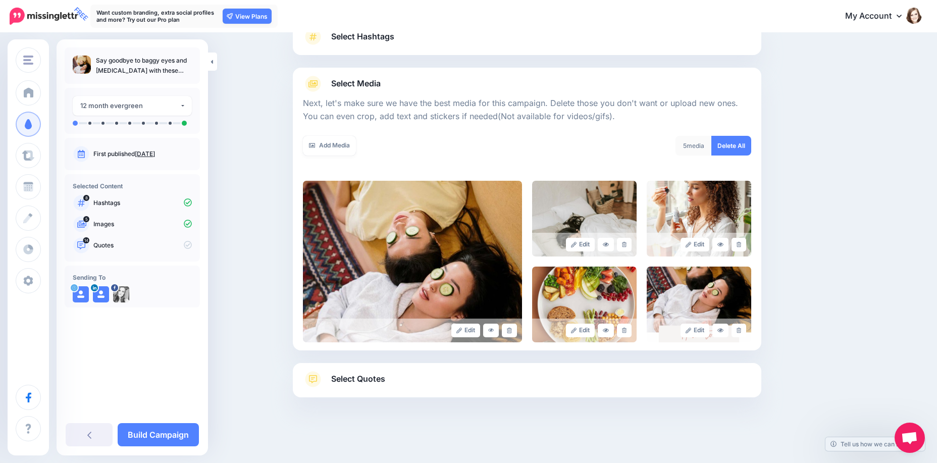
scroll to position [82, 0]
click at [741, 328] on icon at bounding box center [738, 331] width 5 height 6
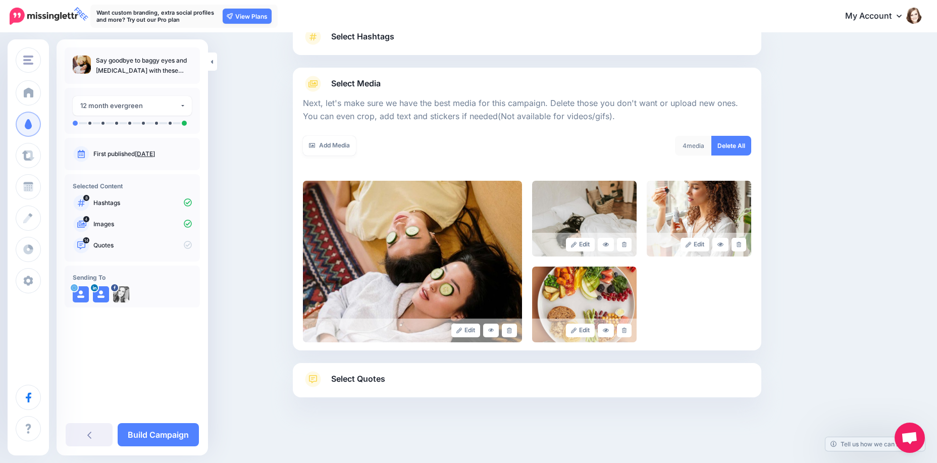
click at [380, 381] on span "Select Quotes" at bounding box center [358, 379] width 54 height 14
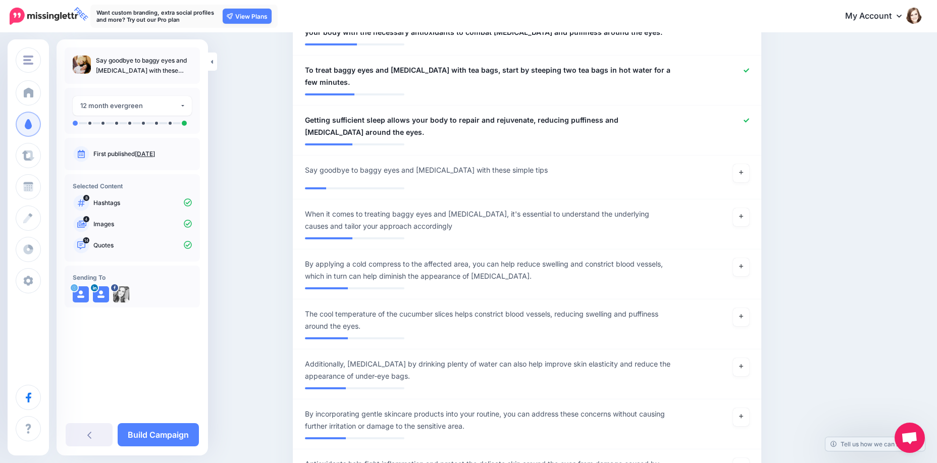
scroll to position [991, 0]
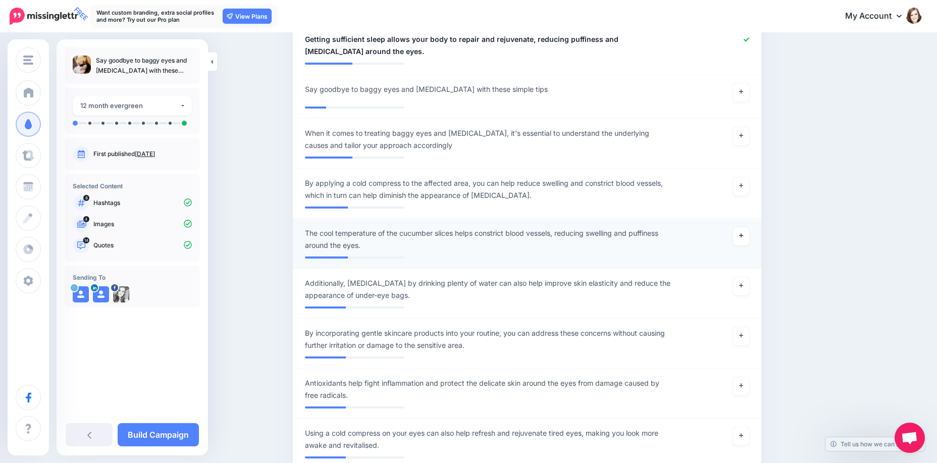
drag, startPoint x: 741, startPoint y: 225, endPoint x: 734, endPoint y: 235, distance: 12.6
click at [741, 227] on link at bounding box center [741, 236] width 16 height 18
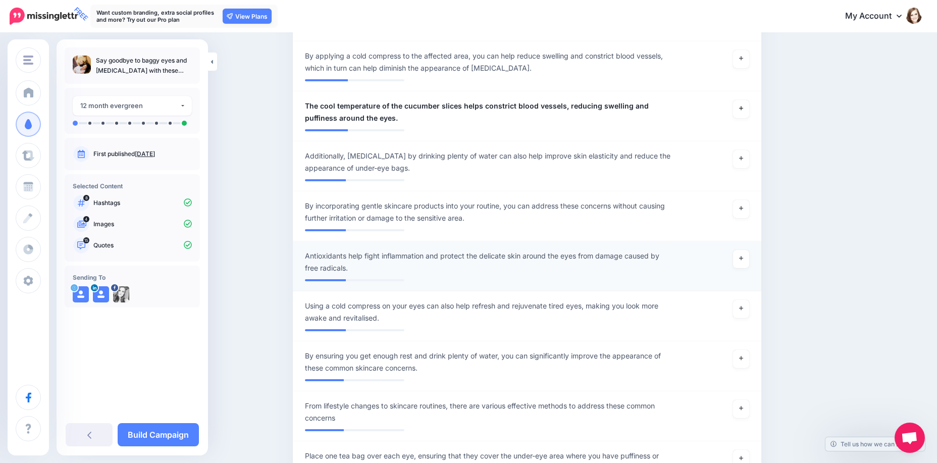
scroll to position [1142, 0]
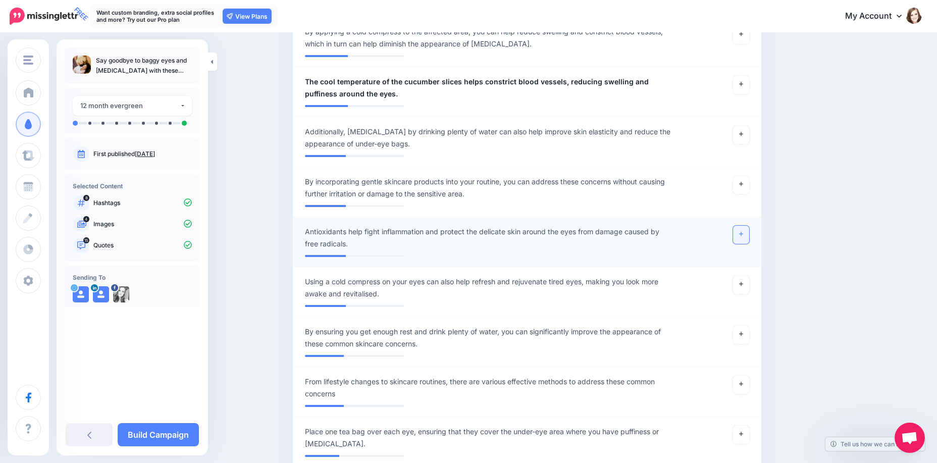
click at [739, 226] on link at bounding box center [741, 235] width 16 height 18
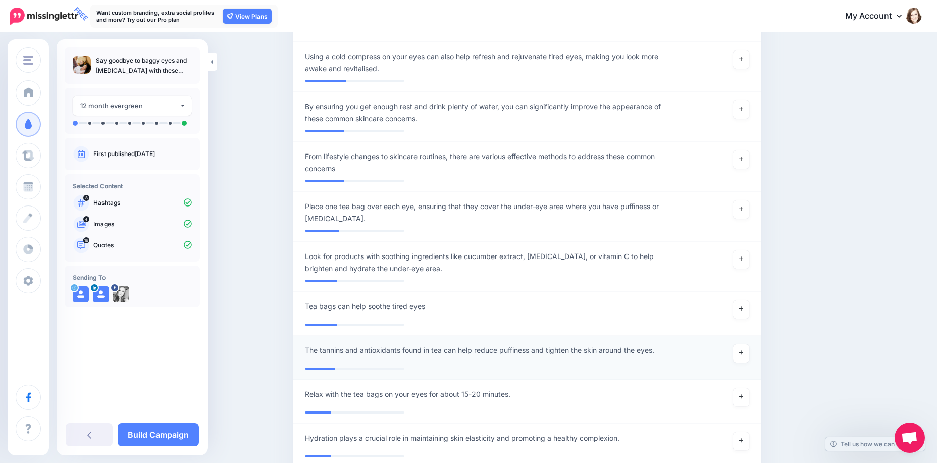
scroll to position [1445, 0]
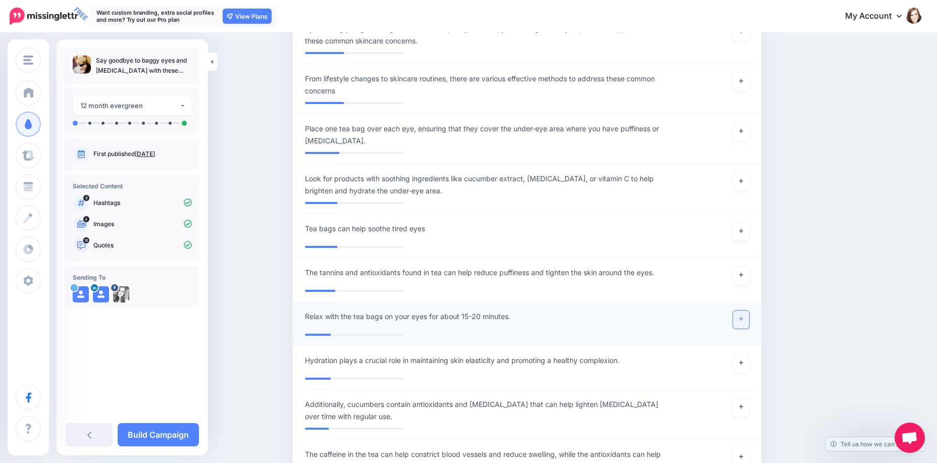
click at [746, 313] on link at bounding box center [741, 319] width 16 height 18
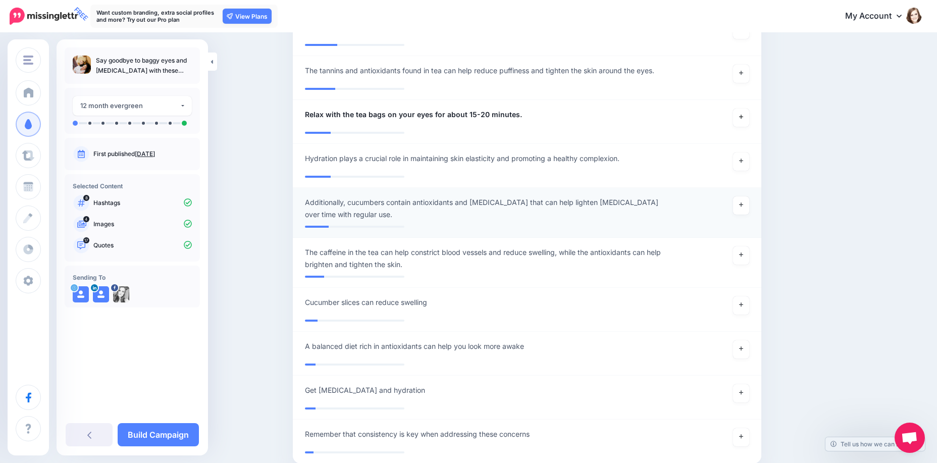
scroll to position [1701, 0]
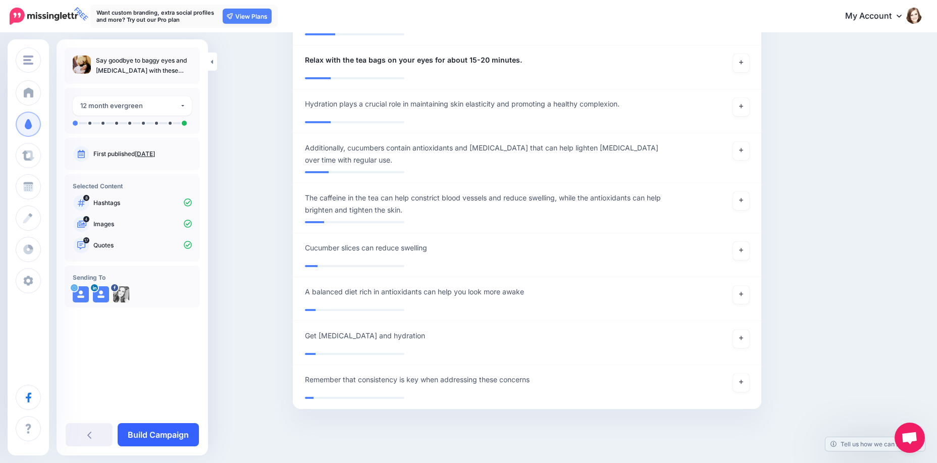
click at [171, 431] on link "Build Campaign" at bounding box center [158, 434] width 81 height 23
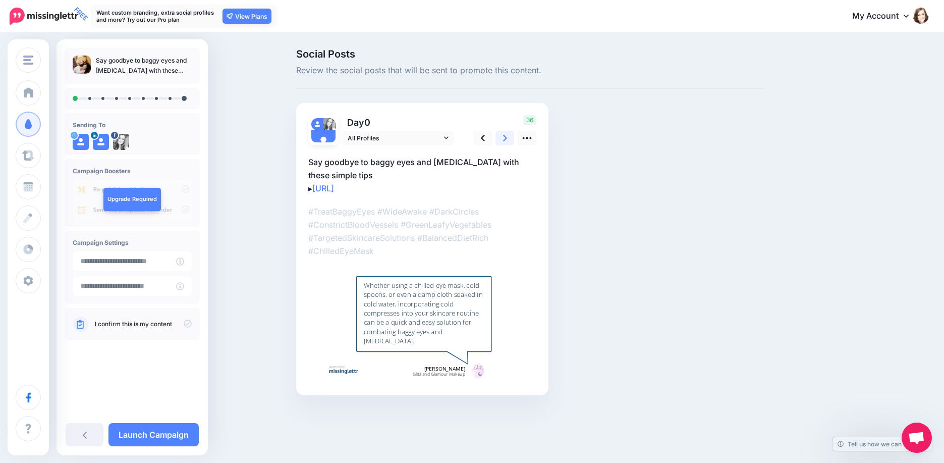
click at [505, 136] on icon at bounding box center [505, 138] width 4 height 11
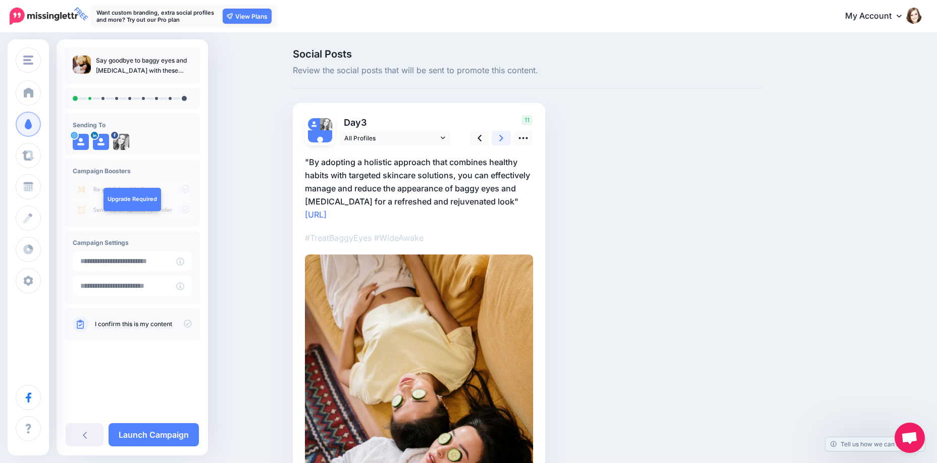
click at [503, 136] on icon at bounding box center [501, 138] width 4 height 11
click at [447, 142] on link "All Profiles" at bounding box center [394, 138] width 111 height 15
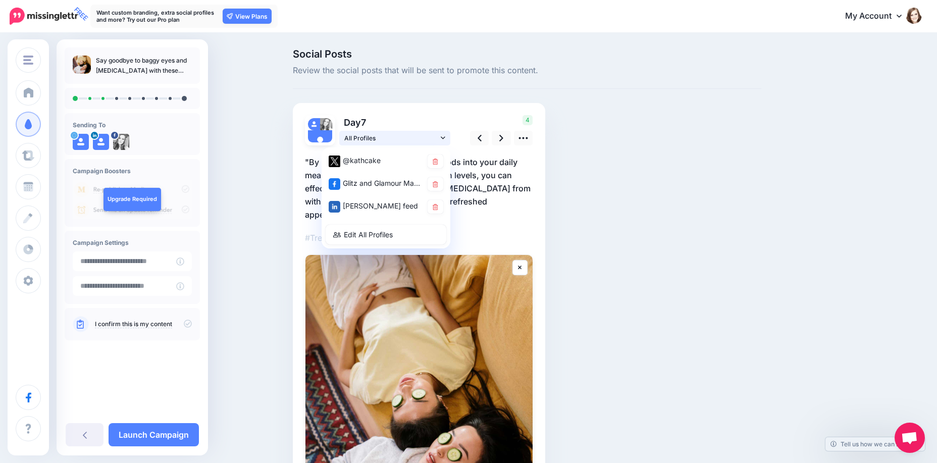
click at [447, 142] on link "All Profiles" at bounding box center [394, 138] width 111 height 15
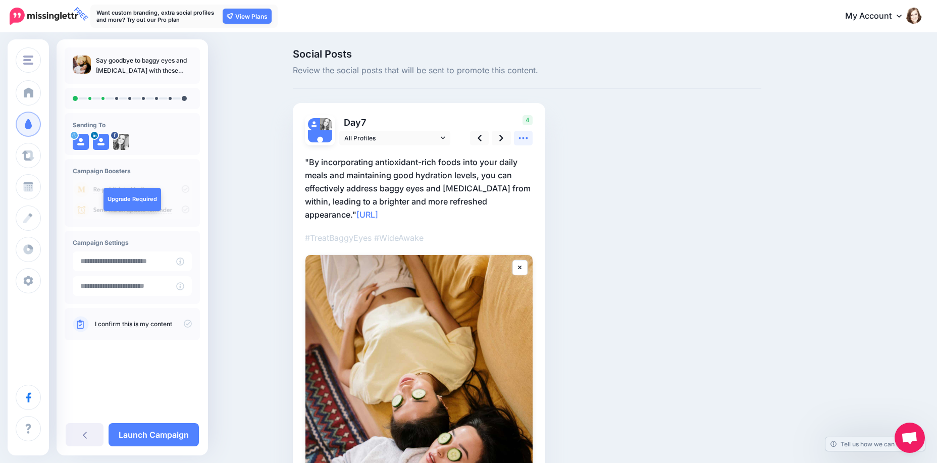
click at [528, 141] on icon at bounding box center [523, 138] width 11 height 11
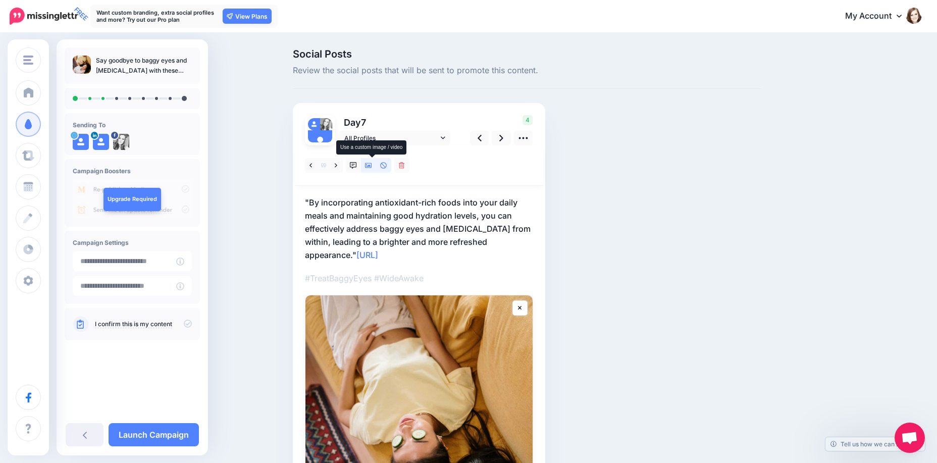
click at [372, 165] on icon at bounding box center [368, 165] width 7 height 7
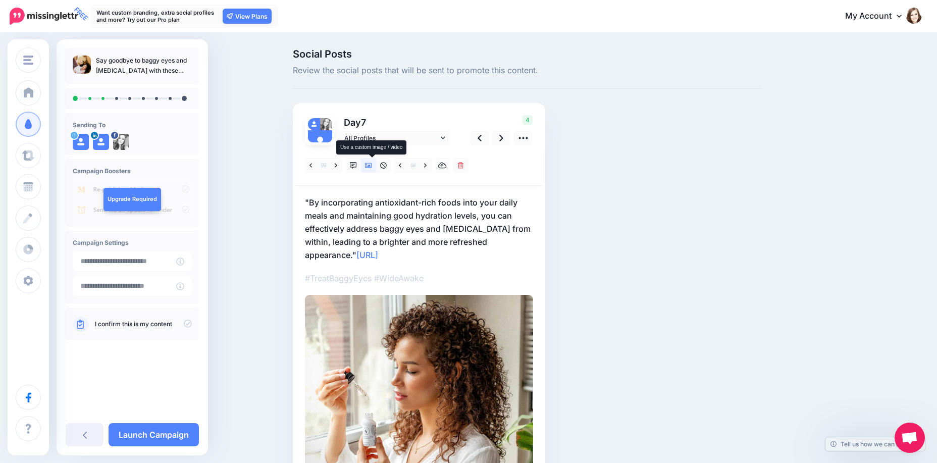
click at [372, 165] on icon at bounding box center [368, 165] width 7 height 7
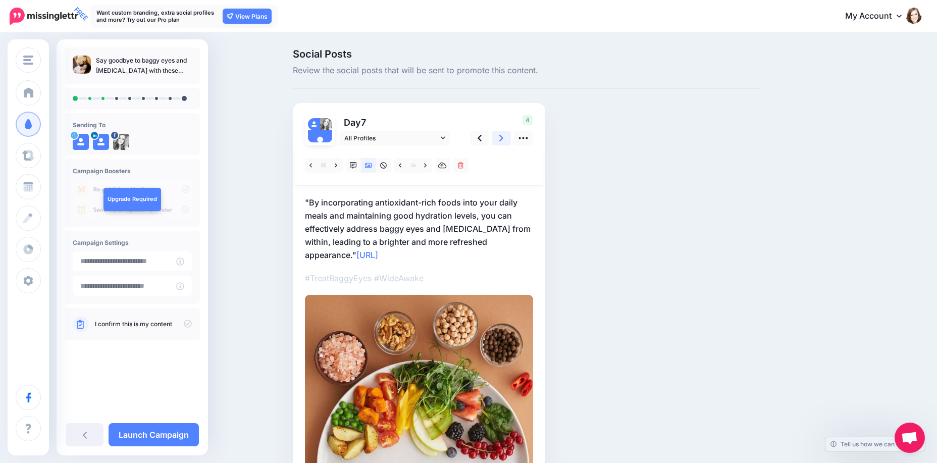
click at [502, 142] on link at bounding box center [501, 138] width 19 height 15
click at [444, 166] on icon at bounding box center [442, 165] width 9 height 7
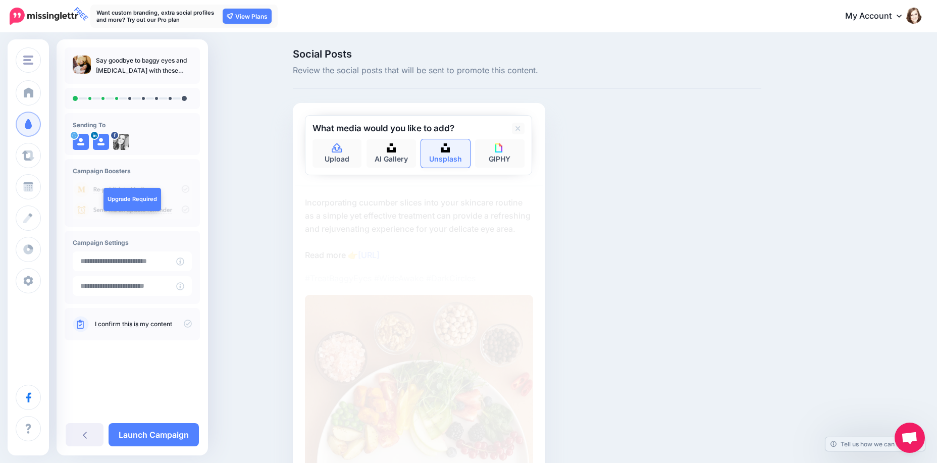
click at [445, 157] on link "Unsplash" at bounding box center [445, 153] width 49 height 28
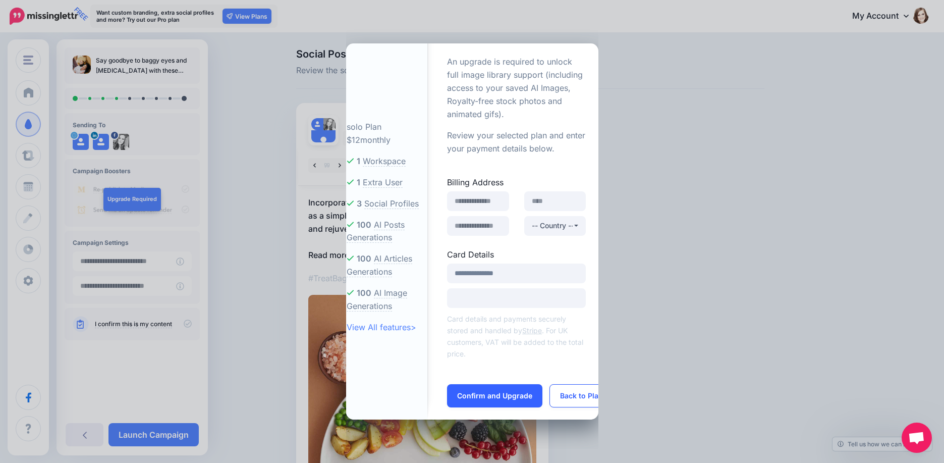
drag, startPoint x: 574, startPoint y: 399, endPoint x: 535, endPoint y: 371, distance: 47.8
click at [574, 399] on button "Back to Plans" at bounding box center [584, 395] width 68 height 23
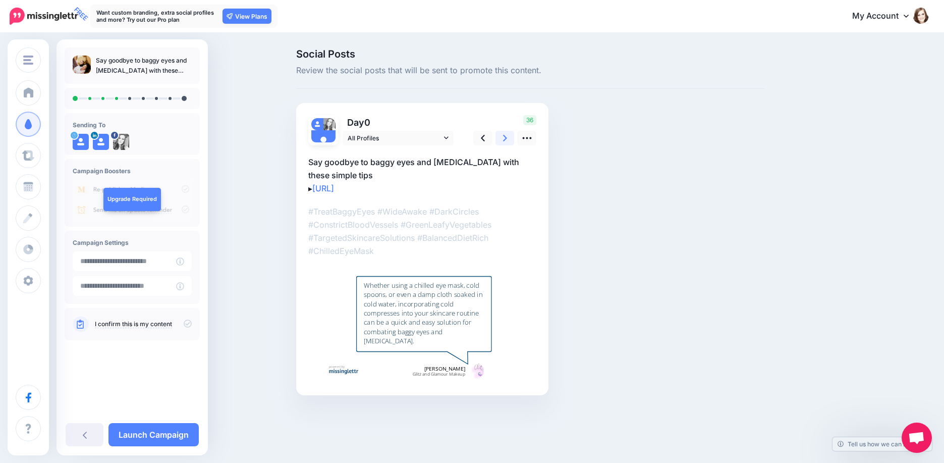
click at [502, 137] on link at bounding box center [505, 138] width 19 height 15
click at [502, 137] on link at bounding box center [501, 138] width 19 height 15
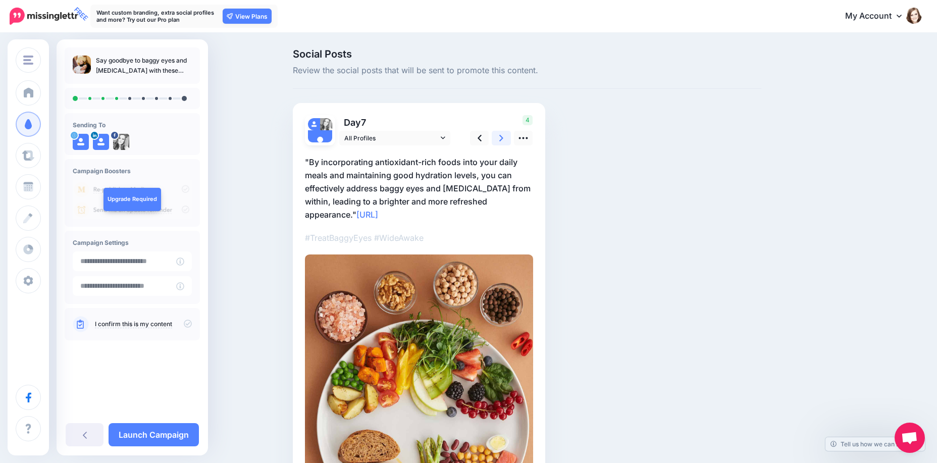
click at [502, 137] on link at bounding box center [501, 138] width 19 height 15
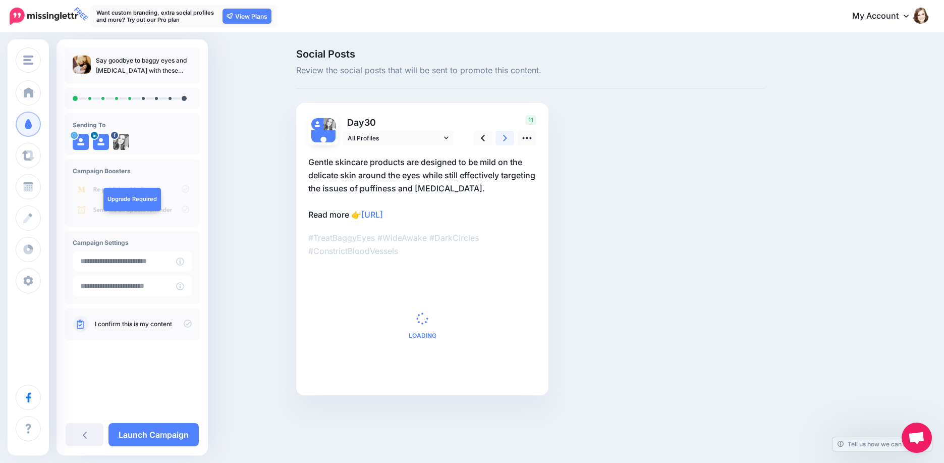
click at [502, 137] on link at bounding box center [505, 138] width 19 height 15
click at [484, 138] on icon at bounding box center [483, 138] width 4 height 11
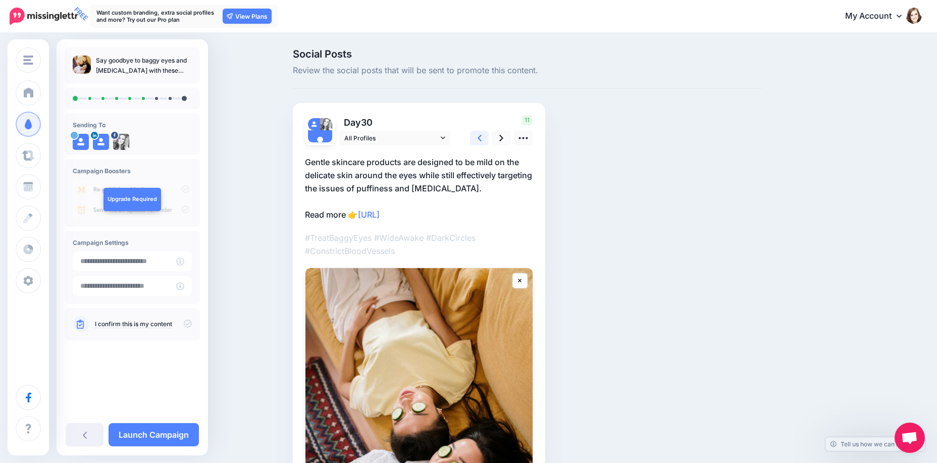
click at [481, 138] on icon at bounding box center [479, 138] width 4 height 11
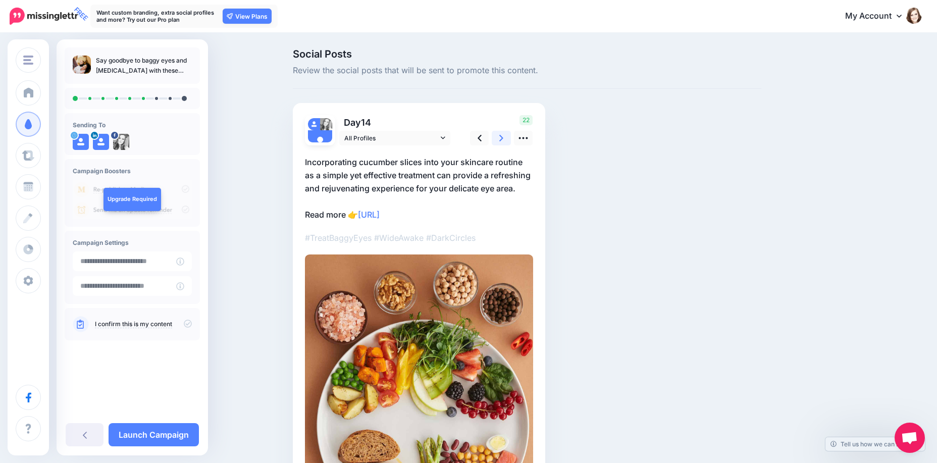
click at [502, 138] on link at bounding box center [501, 138] width 19 height 15
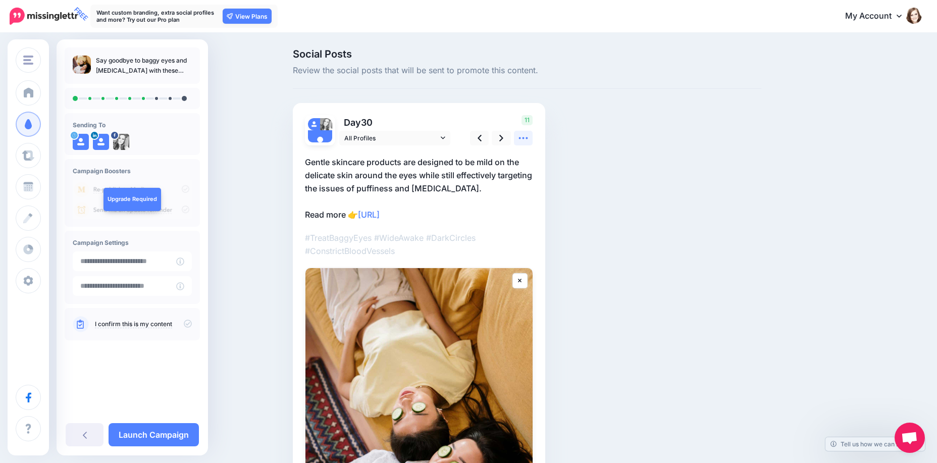
click at [528, 133] on icon at bounding box center [523, 138] width 11 height 11
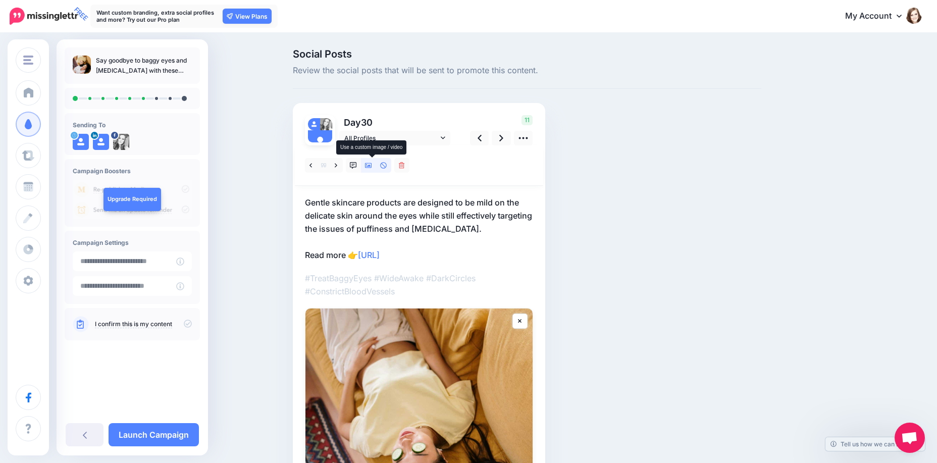
click at [372, 168] on icon at bounding box center [368, 165] width 7 height 5
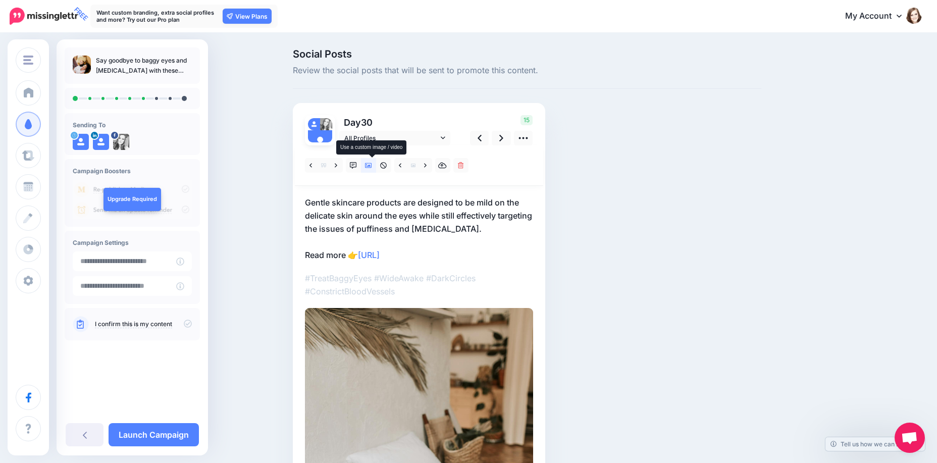
click at [372, 168] on icon at bounding box center [368, 165] width 7 height 5
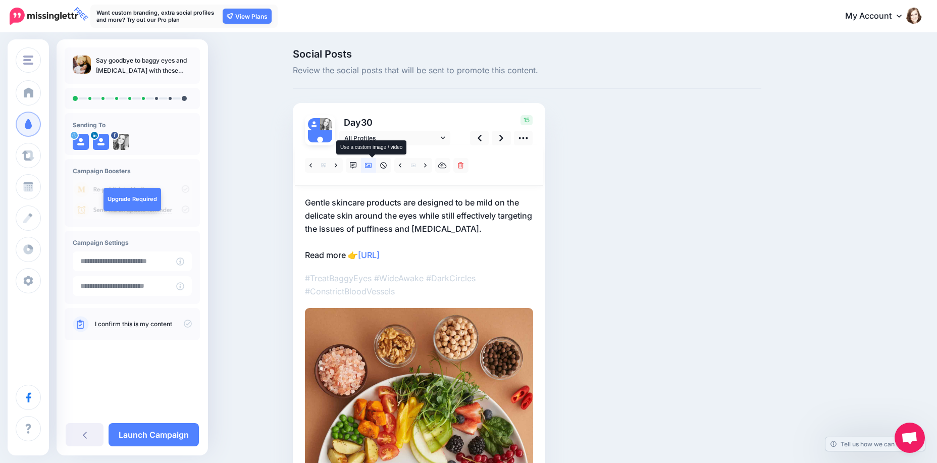
click at [372, 164] on icon at bounding box center [368, 165] width 7 height 7
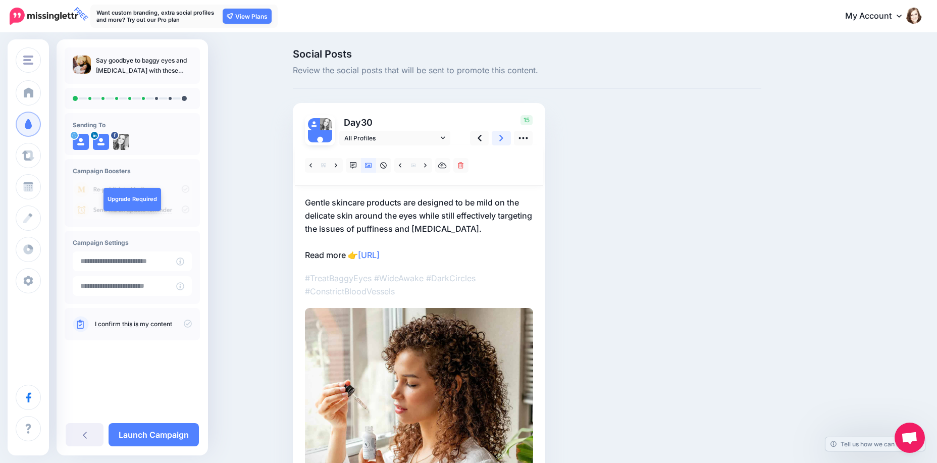
click at [503, 136] on icon at bounding box center [501, 138] width 4 height 7
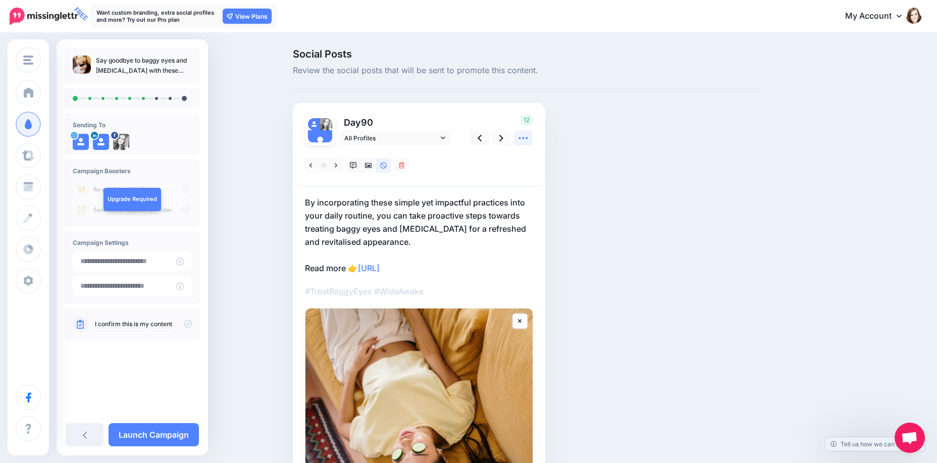
click at [528, 139] on icon at bounding box center [523, 138] width 11 height 11
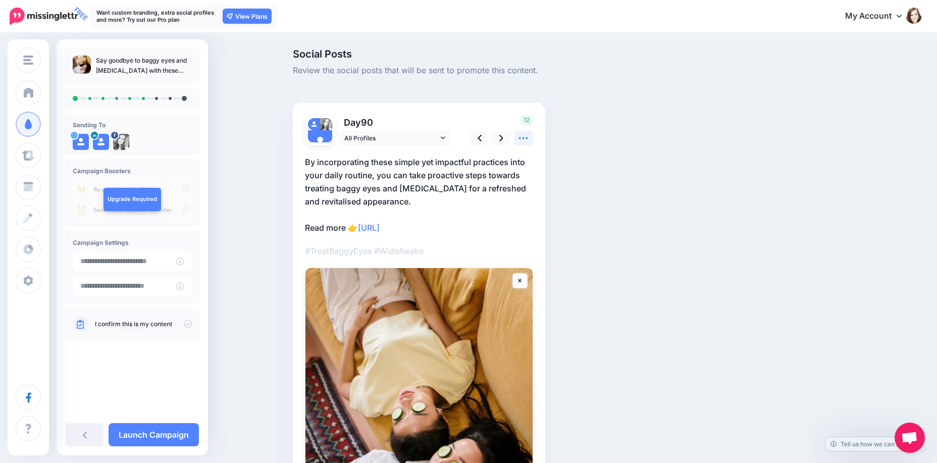
click at [533, 136] on link at bounding box center [523, 138] width 19 height 15
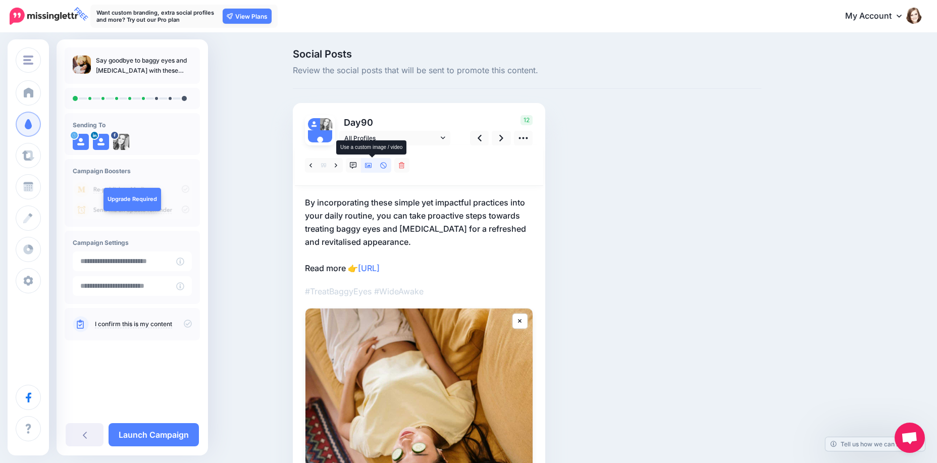
click at [369, 165] on icon at bounding box center [368, 165] width 7 height 7
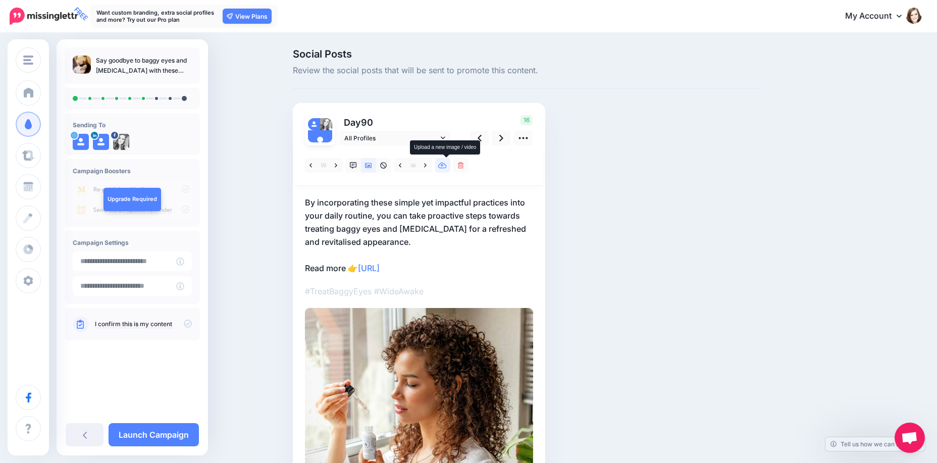
click at [446, 164] on icon at bounding box center [442, 165] width 9 height 7
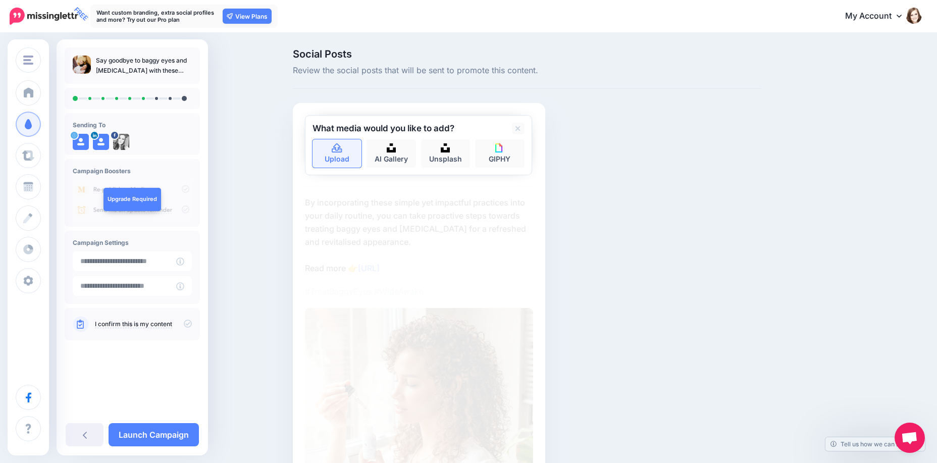
click at [353, 151] on link "Upload" at bounding box center [336, 153] width 49 height 28
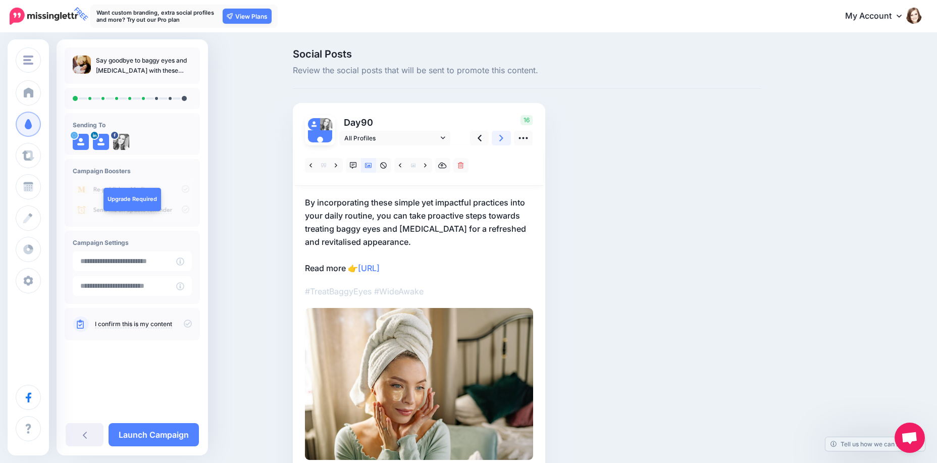
click at [503, 139] on icon at bounding box center [501, 138] width 4 height 11
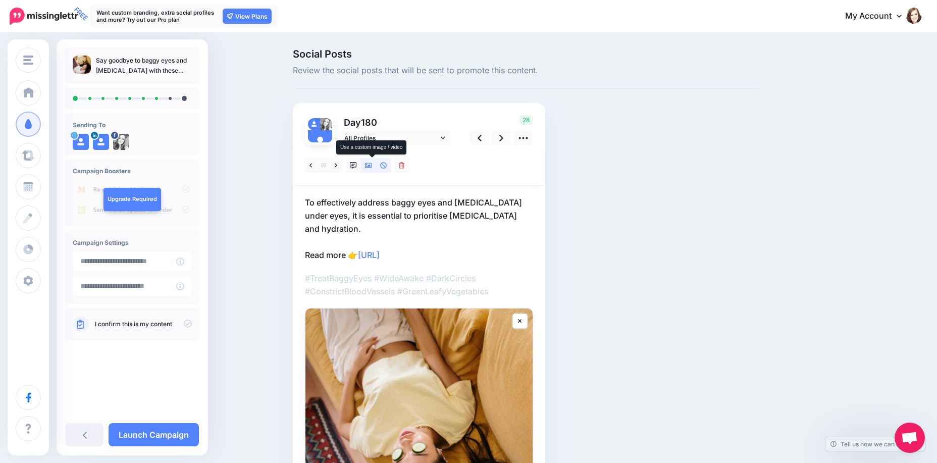
click at [365, 164] on link at bounding box center [368, 165] width 15 height 15
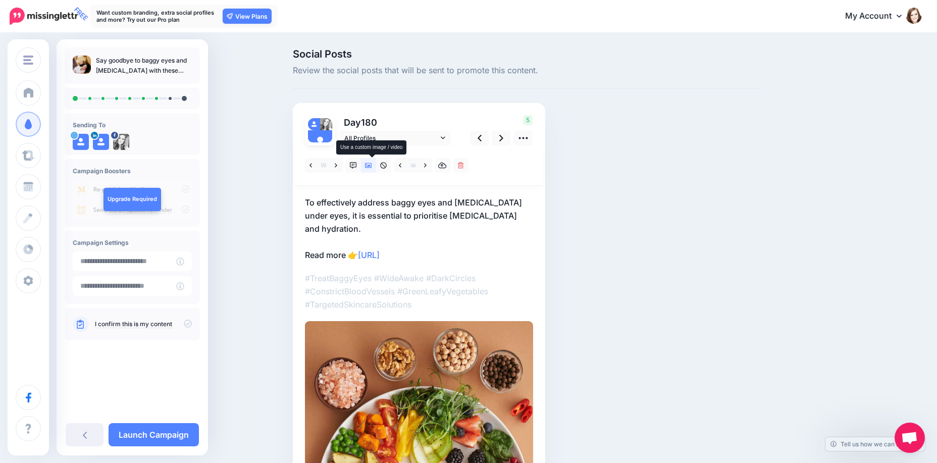
click at [365, 164] on link at bounding box center [368, 165] width 15 height 15
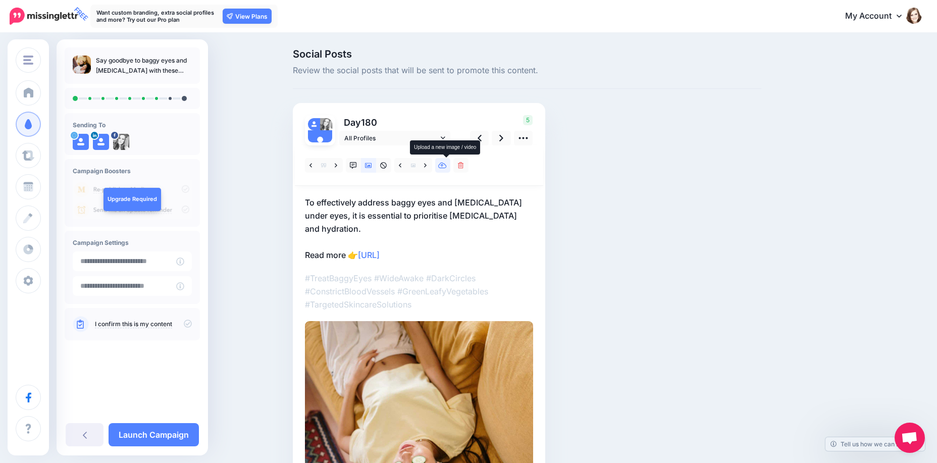
click at [444, 166] on icon at bounding box center [442, 165] width 9 height 7
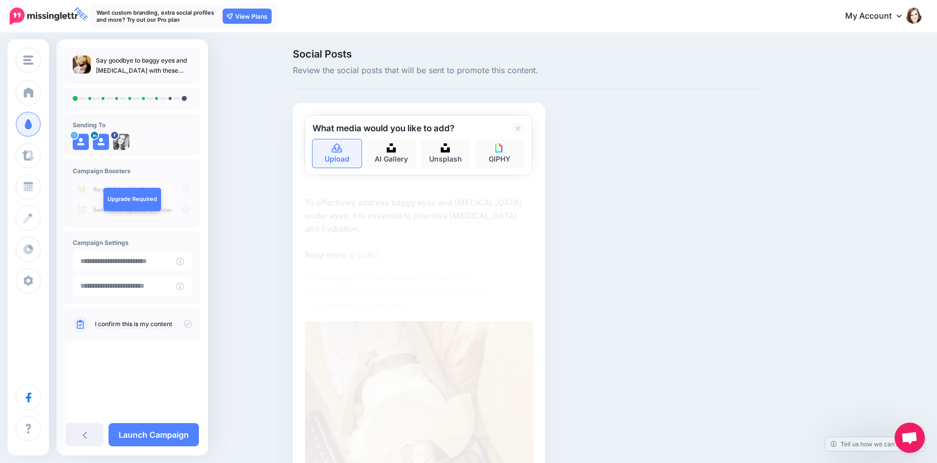
click at [328, 155] on link "Upload" at bounding box center [336, 153] width 49 height 28
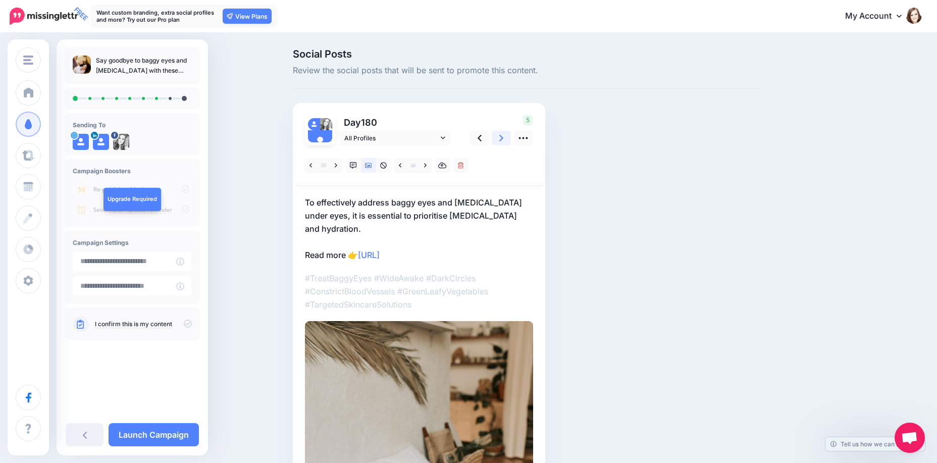
click at [503, 140] on icon at bounding box center [501, 138] width 4 height 11
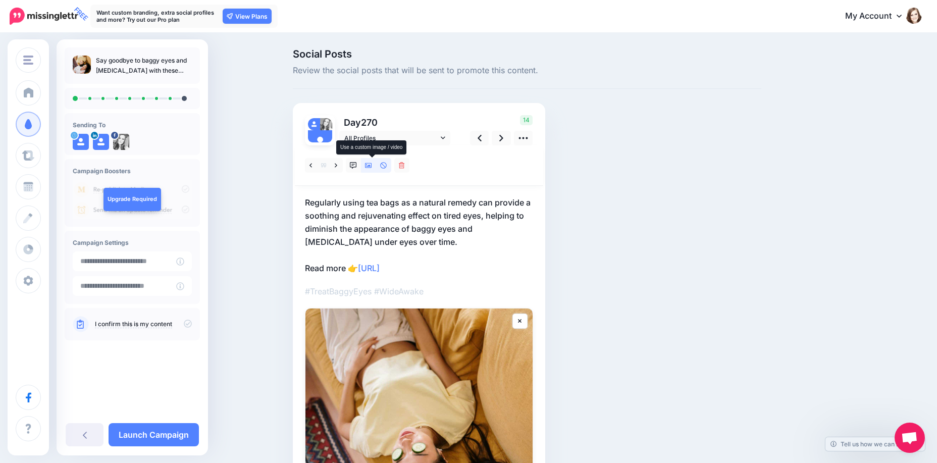
click at [372, 165] on icon at bounding box center [368, 165] width 7 height 7
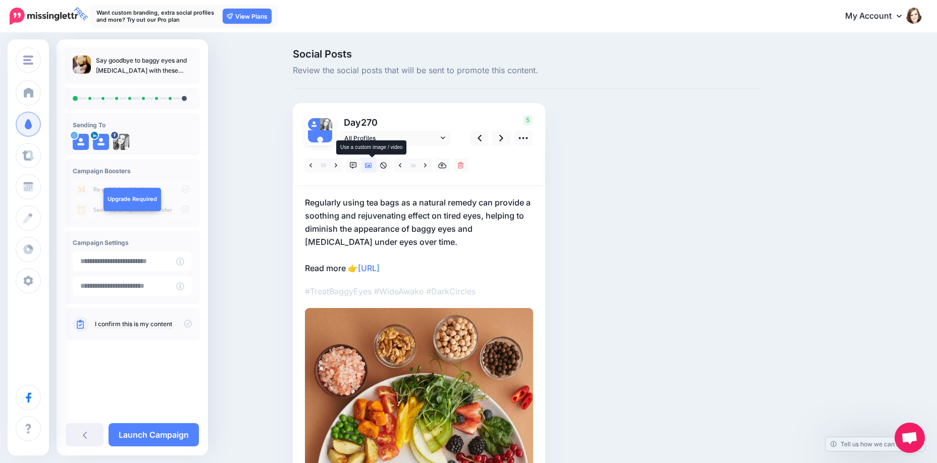
click at [369, 166] on icon at bounding box center [368, 165] width 7 height 7
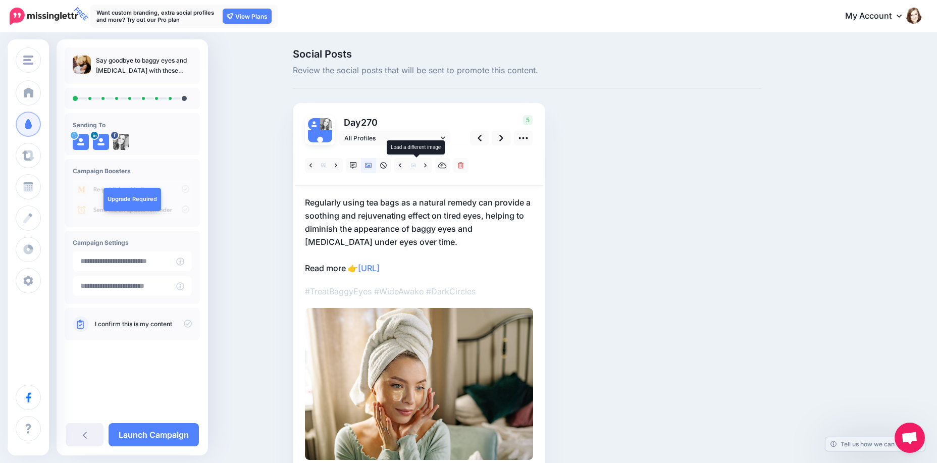
click at [415, 163] on icon at bounding box center [413, 165] width 5 height 5
click at [446, 163] on icon at bounding box center [442, 165] width 9 height 7
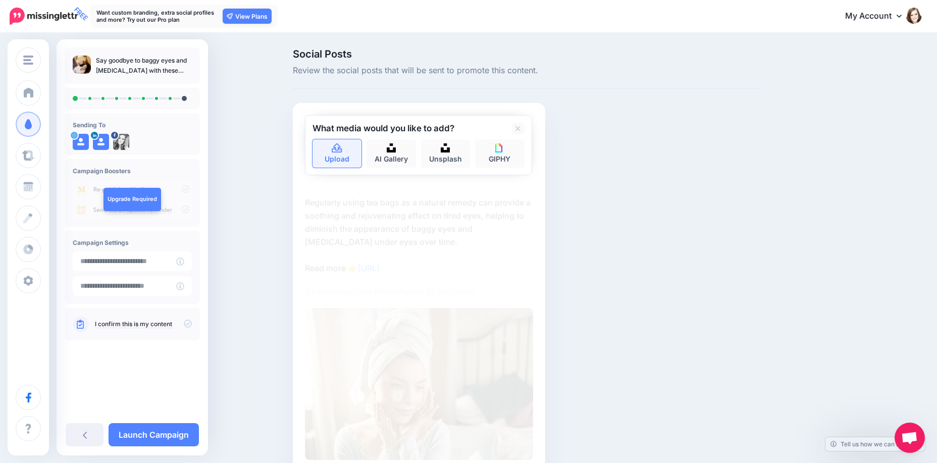
click at [333, 158] on link "Upload" at bounding box center [336, 153] width 49 height 28
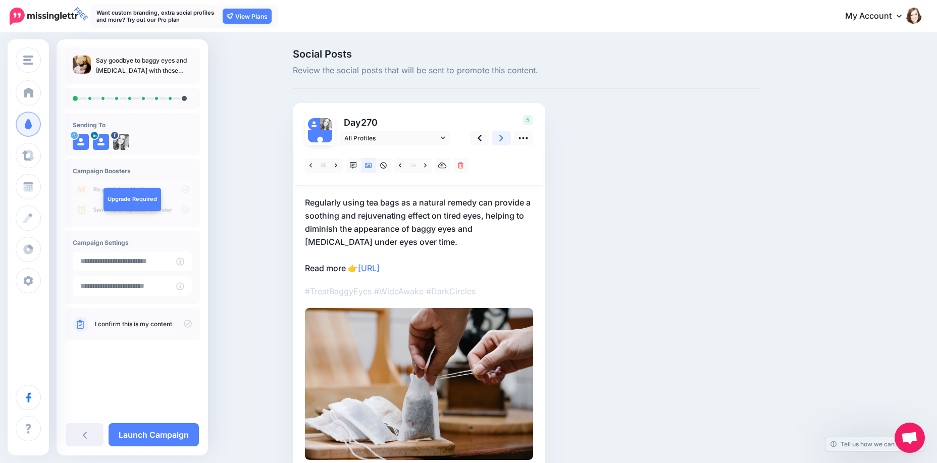
click at [501, 138] on link at bounding box center [501, 138] width 19 height 15
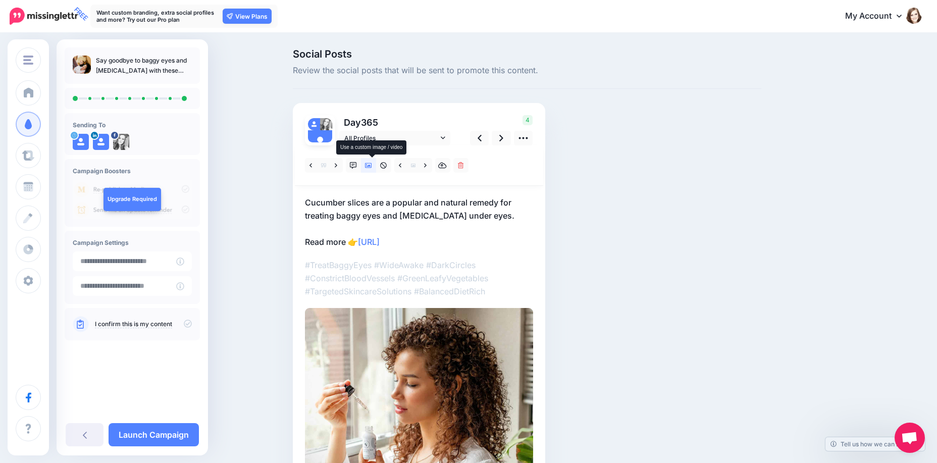
click at [372, 164] on icon at bounding box center [368, 165] width 7 height 7
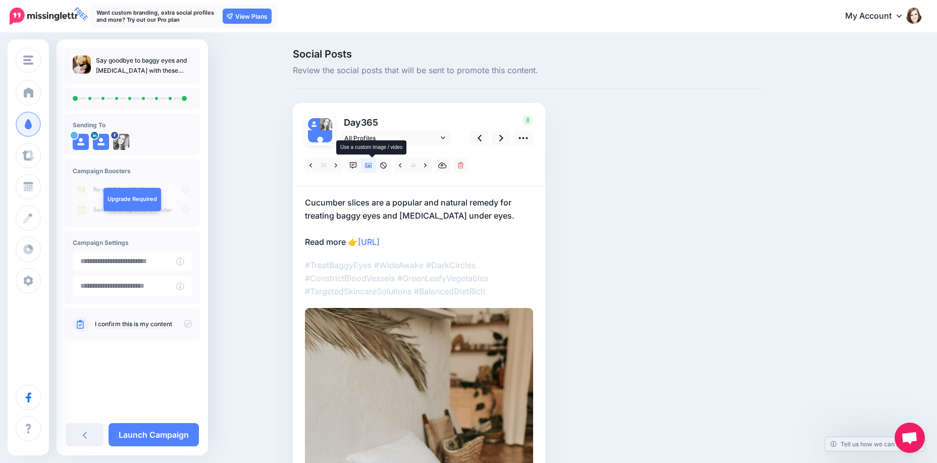
click at [372, 164] on icon at bounding box center [368, 165] width 7 height 7
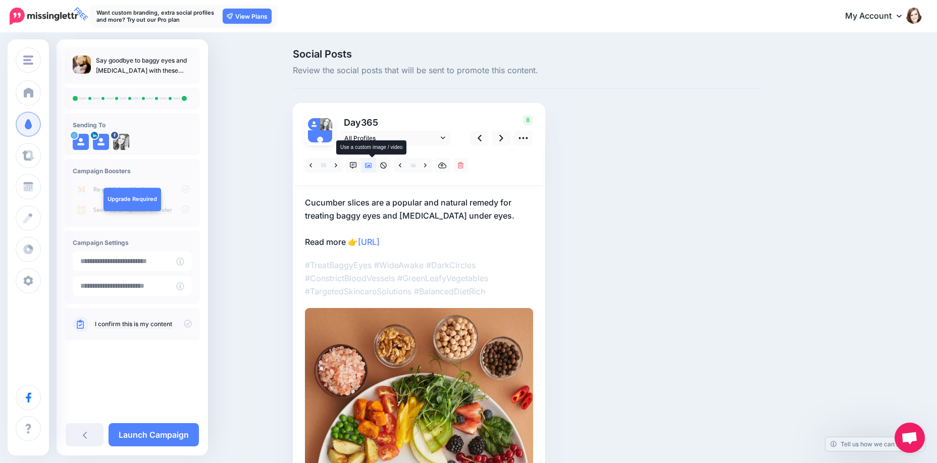
click at [372, 164] on icon at bounding box center [368, 165] width 7 height 7
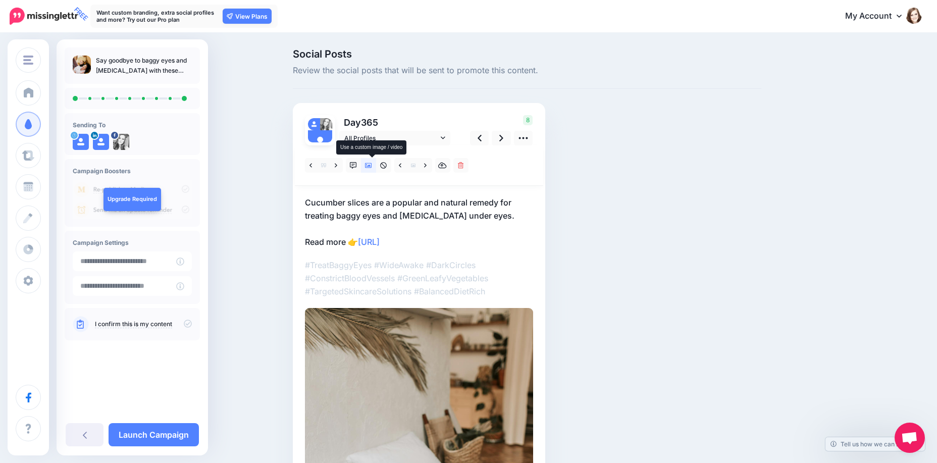
click at [372, 164] on icon at bounding box center [368, 165] width 7 height 7
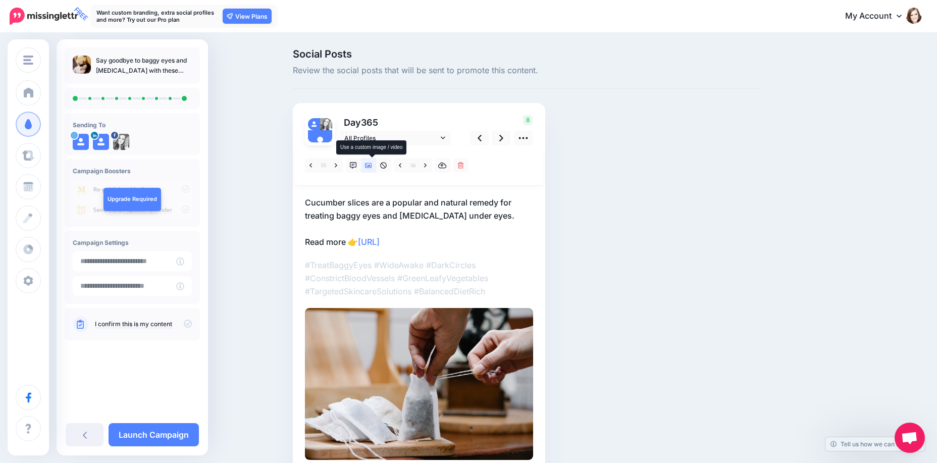
click at [372, 164] on icon at bounding box center [368, 165] width 7 height 7
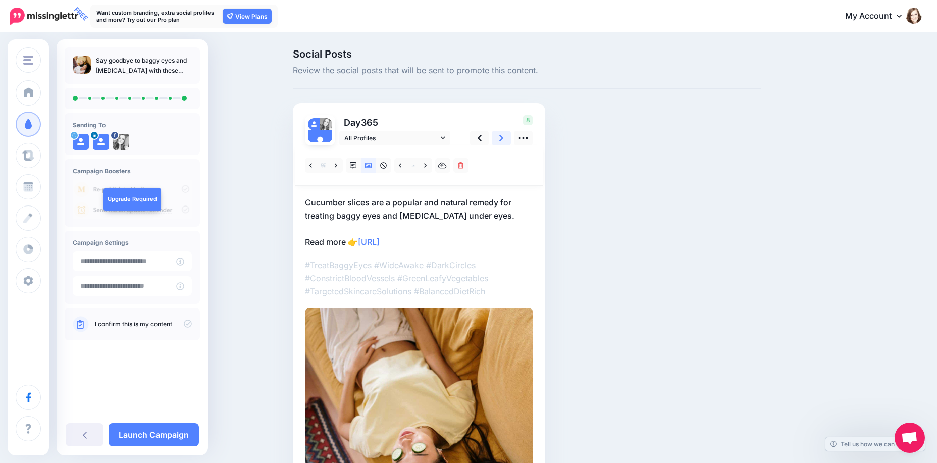
click at [509, 133] on link at bounding box center [501, 138] width 19 height 15
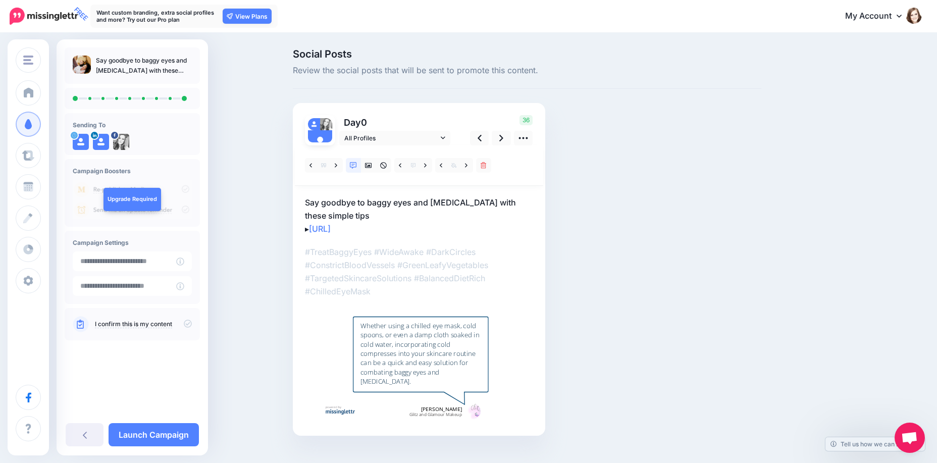
drag, startPoint x: 193, startPoint y: 324, endPoint x: 188, endPoint y: 323, distance: 5.1
click at [192, 324] on div "I confirm this is my content" at bounding box center [132, 324] width 135 height 32
drag, startPoint x: 186, startPoint y: 324, endPoint x: 164, endPoint y: 386, distance: 66.1
click at [186, 324] on icon at bounding box center [188, 324] width 8 height 8
click at [149, 440] on link "Launch Campaign" at bounding box center [153, 434] width 90 height 23
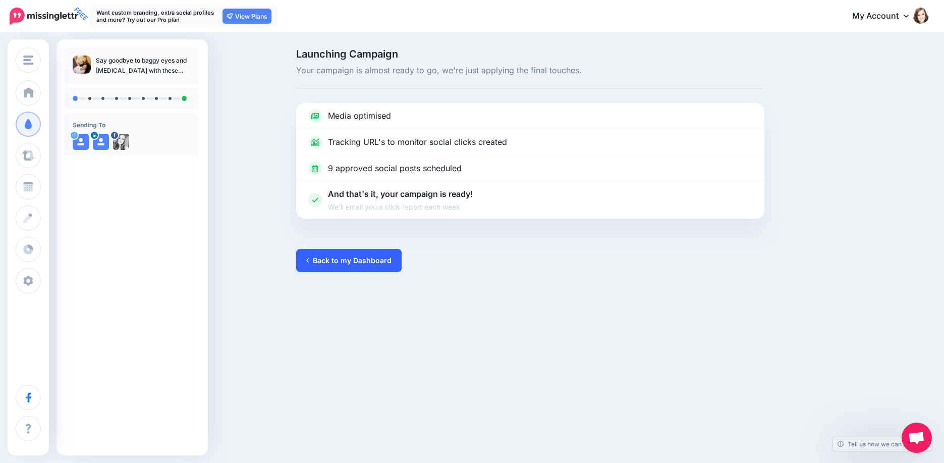
click at [318, 255] on link "Back to my Dashboard" at bounding box center [348, 260] width 105 height 23
